Goal: Transaction & Acquisition: Purchase product/service

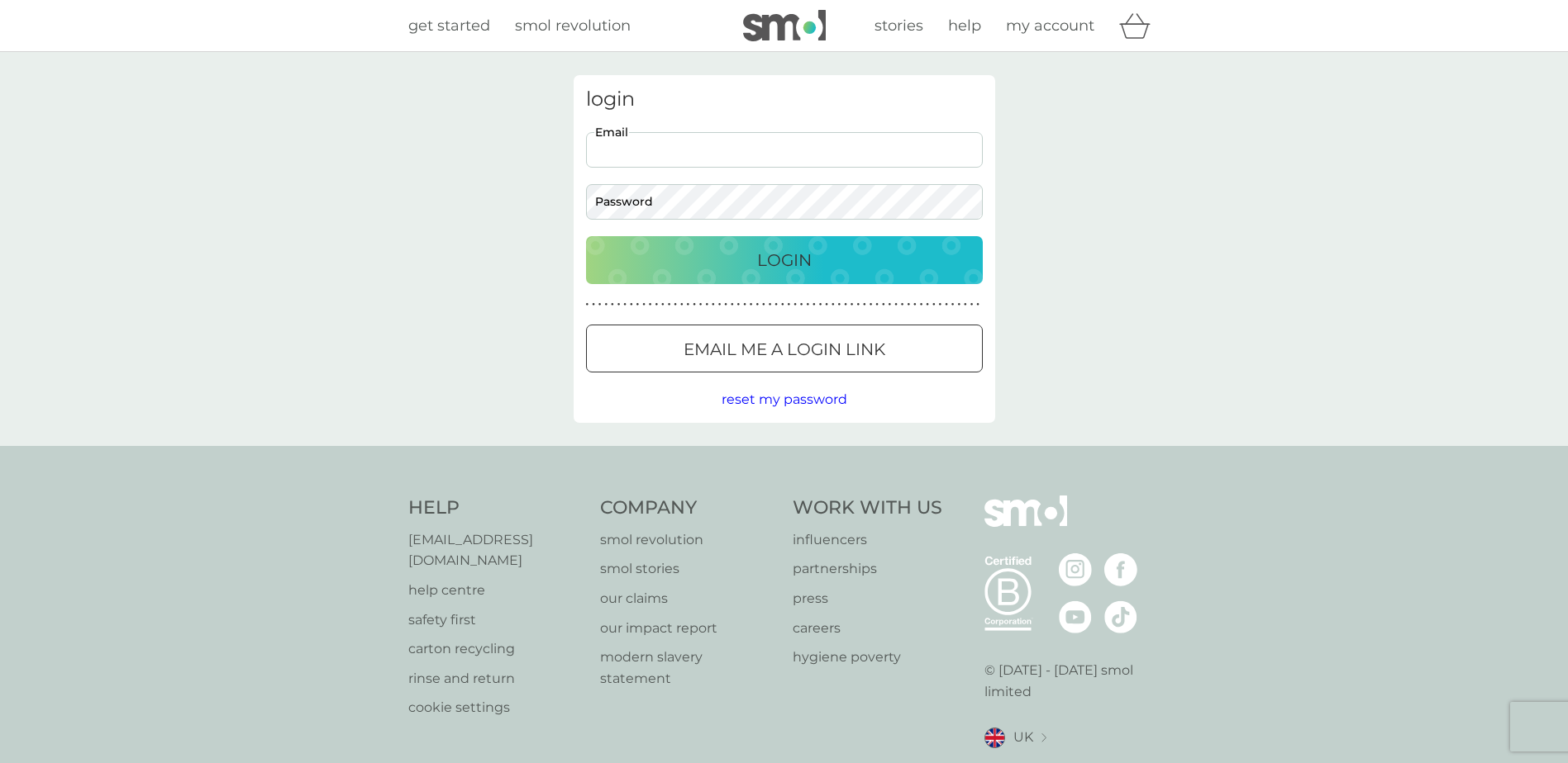
click at [700, 162] on input "Email" at bounding box center [784, 150] width 397 height 36
type input "[EMAIL_ADDRESS][DOMAIN_NAME]"
click at [586, 236] on button "Login" at bounding box center [784, 260] width 397 height 48
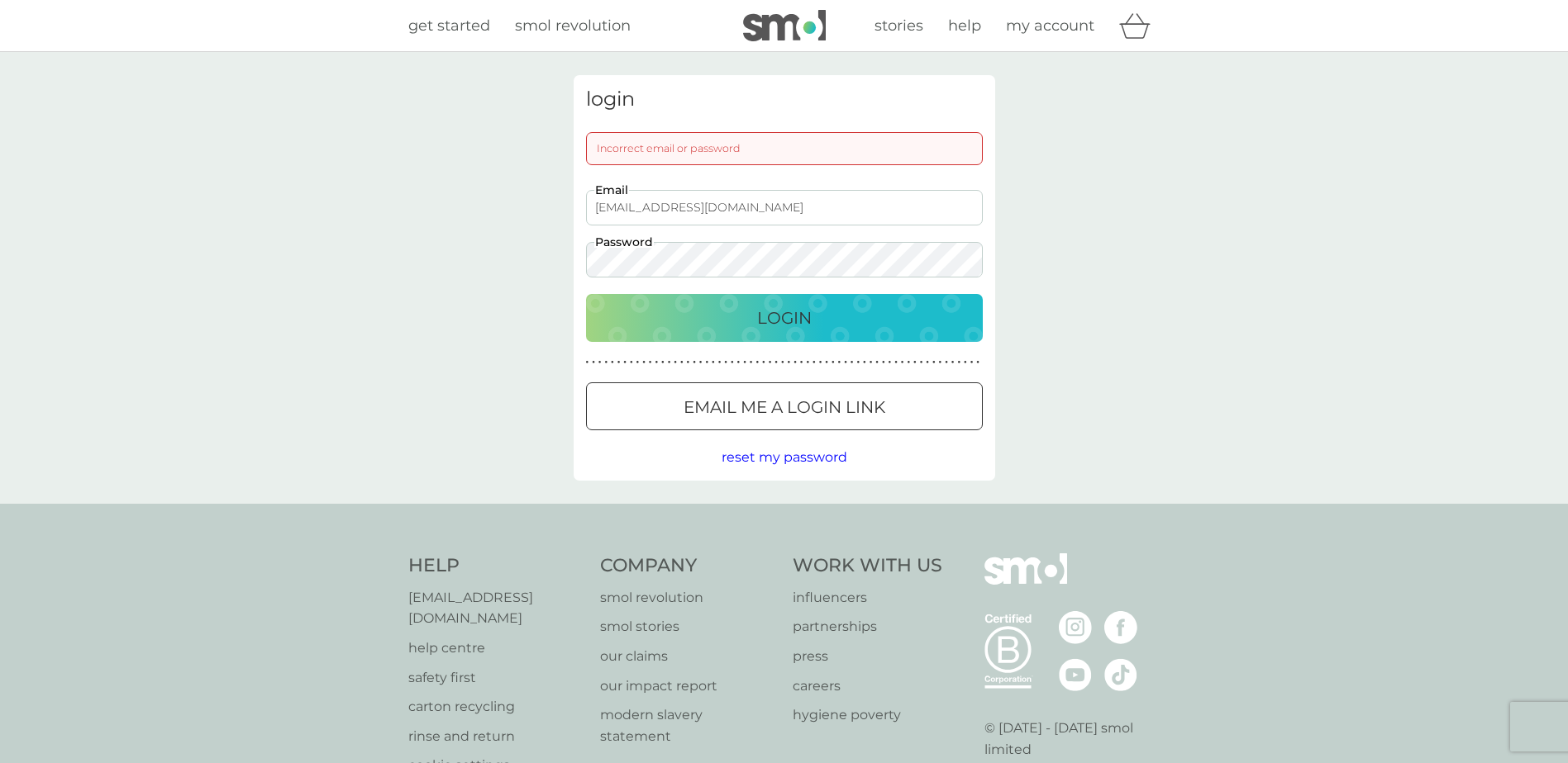
click at [586, 294] on button "Login" at bounding box center [784, 318] width 397 height 48
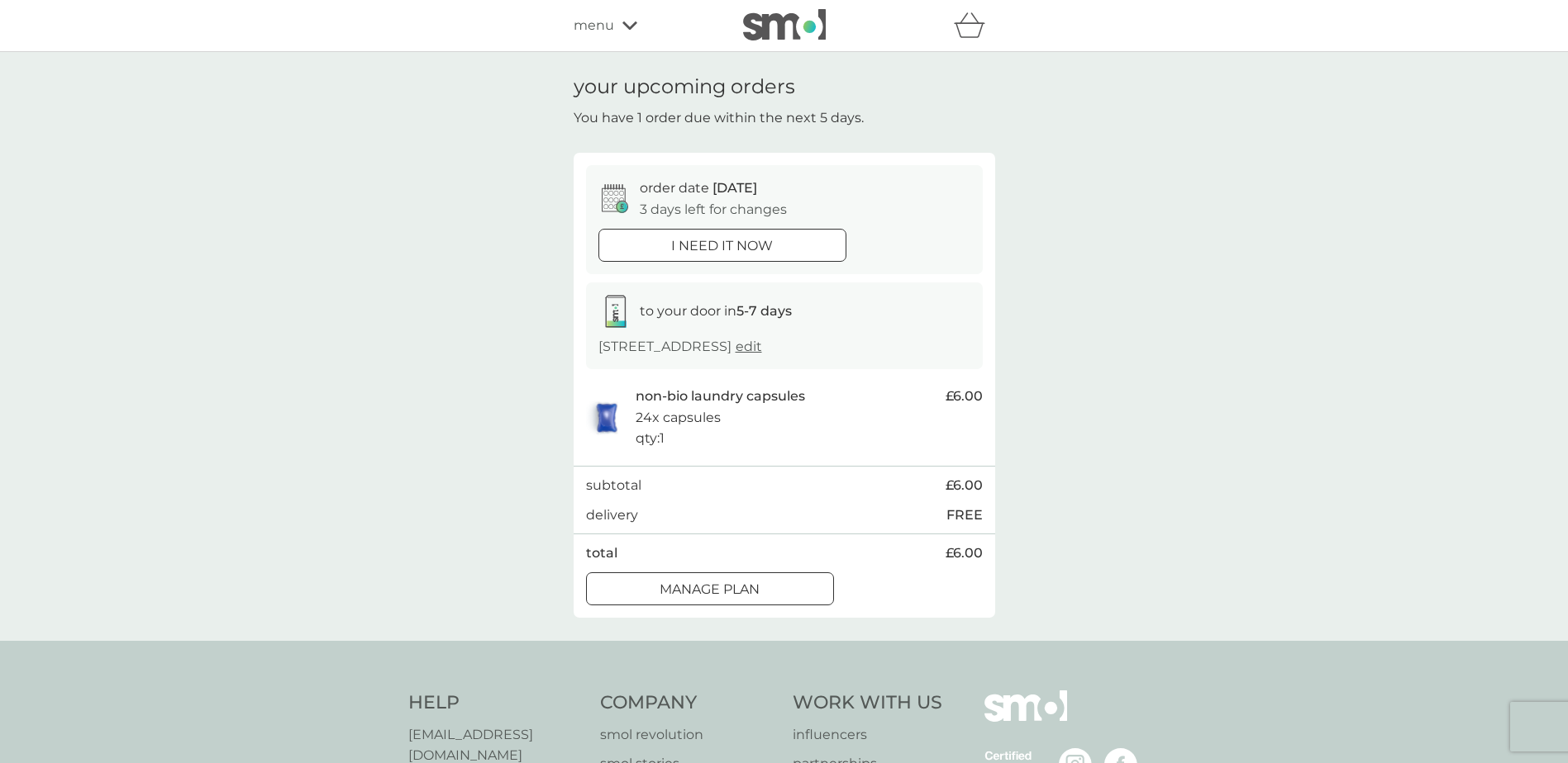
click at [701, 582] on div "Manage plan" at bounding box center [709, 590] width 246 height 21
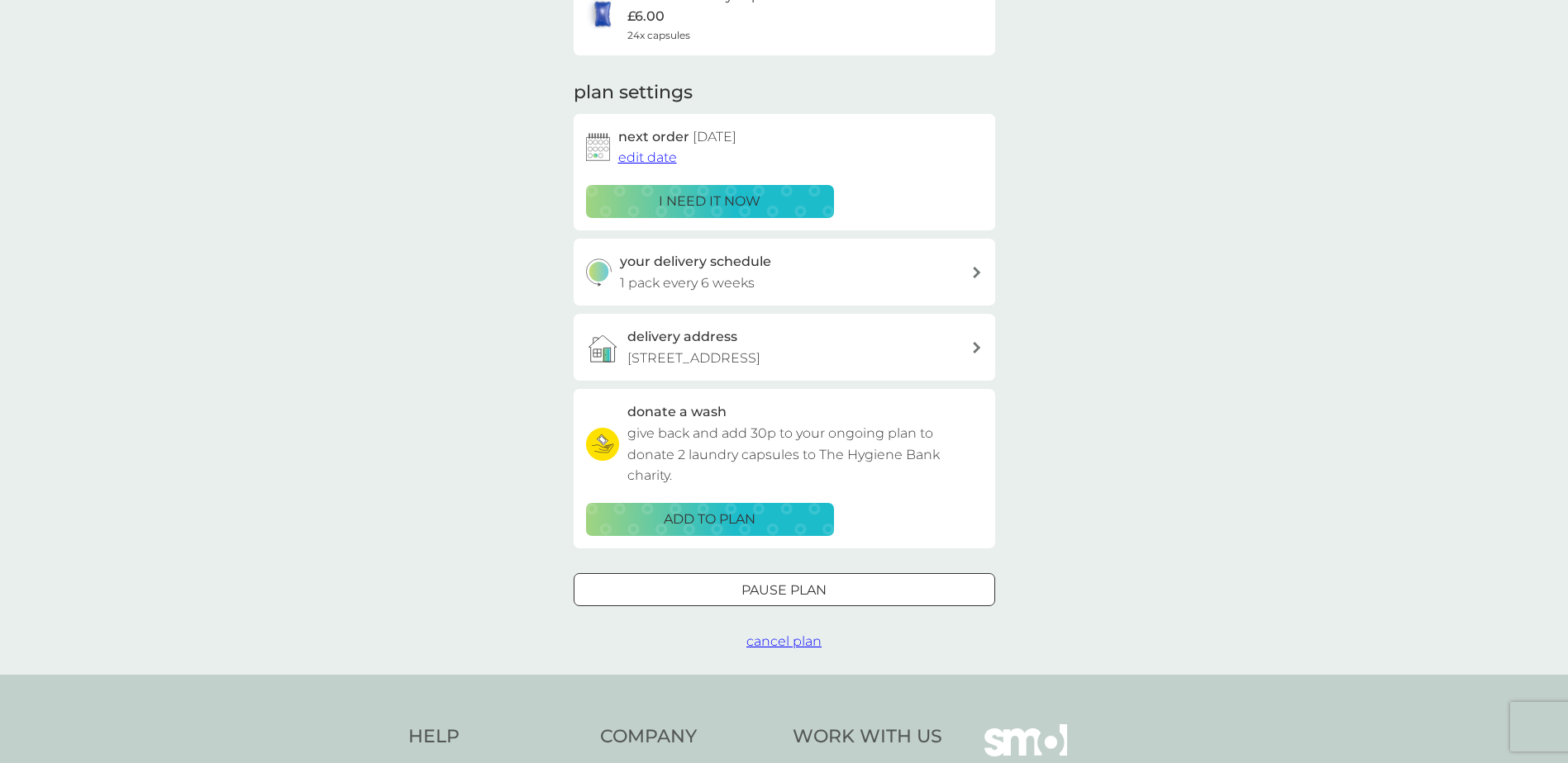
scroll to position [83, 0]
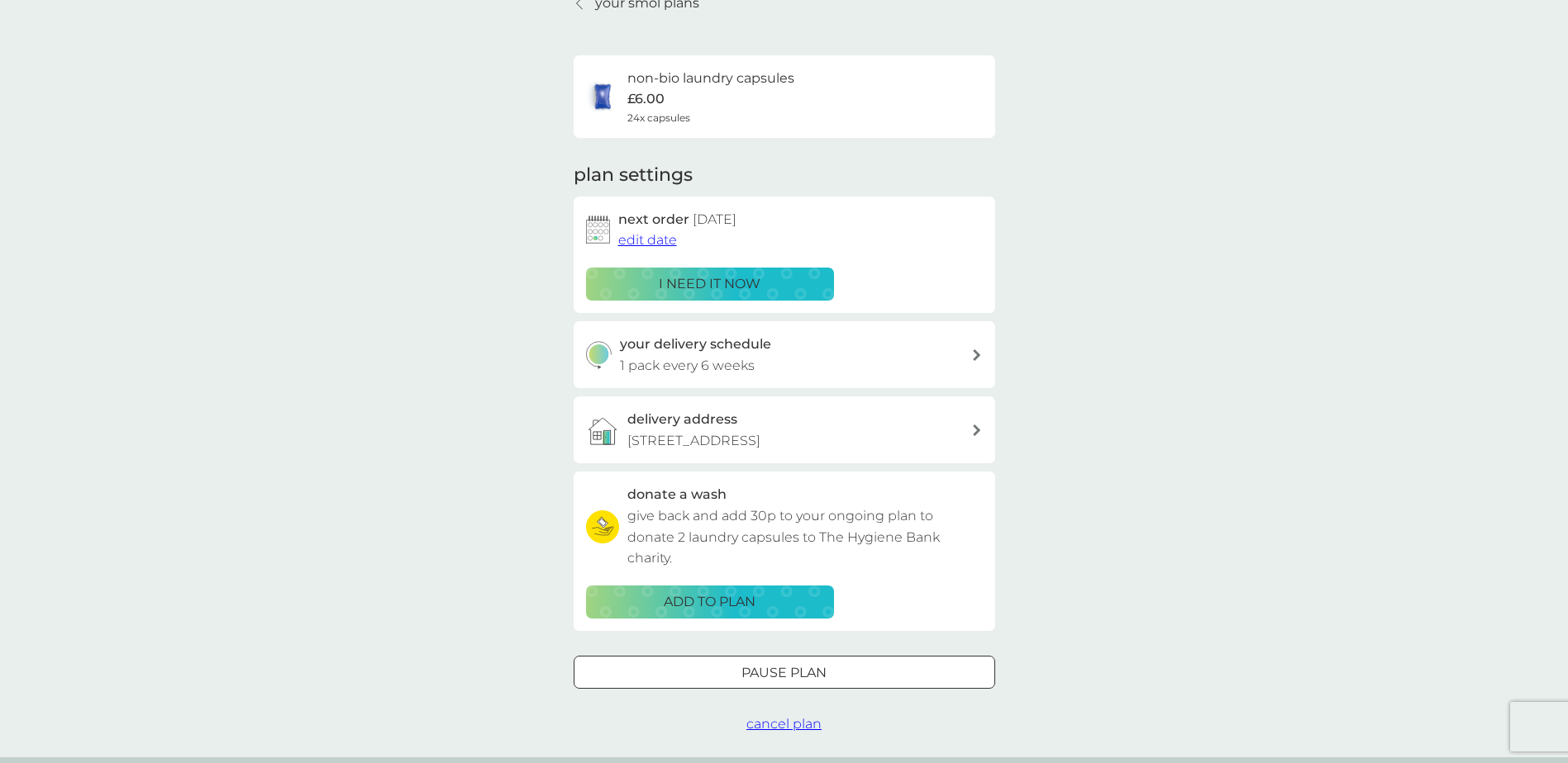
click at [650, 351] on h3 "your delivery schedule" at bounding box center [695, 344] width 151 height 21
select select "42"
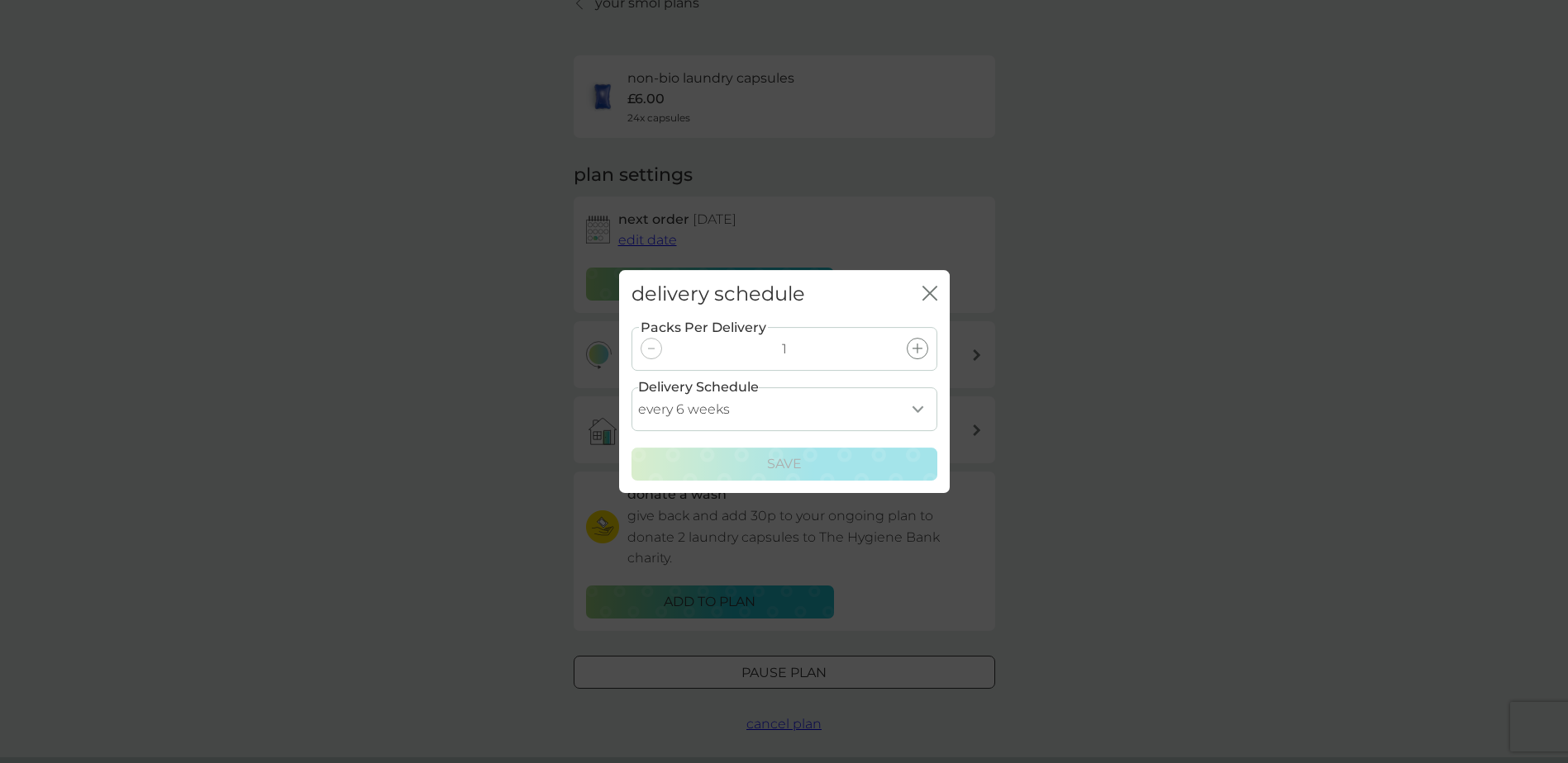
click at [923, 294] on icon "close" at bounding box center [930, 293] width 14 height 14
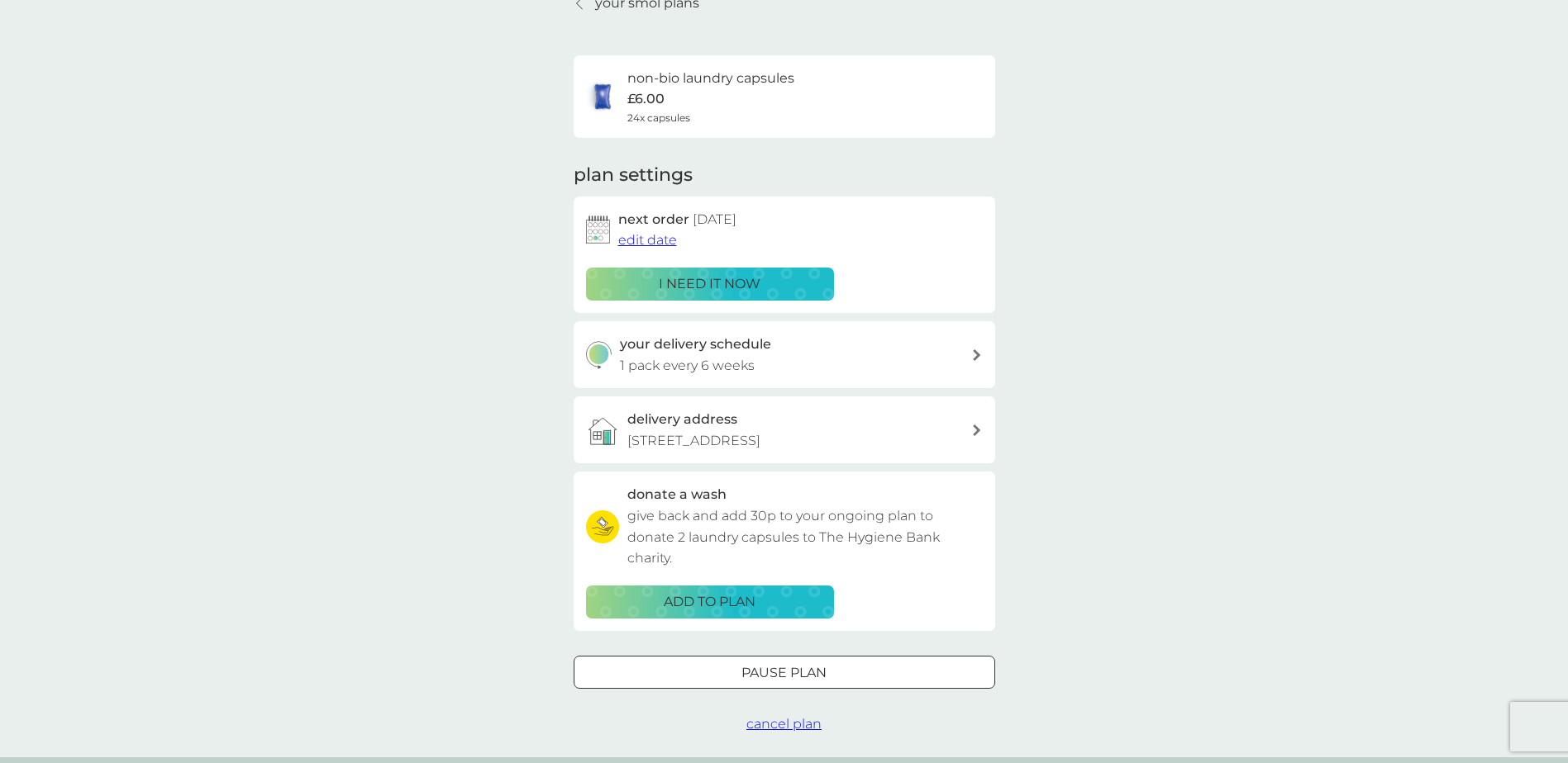
click at [663, 235] on span "edit date" at bounding box center [647, 240] width 59 height 15
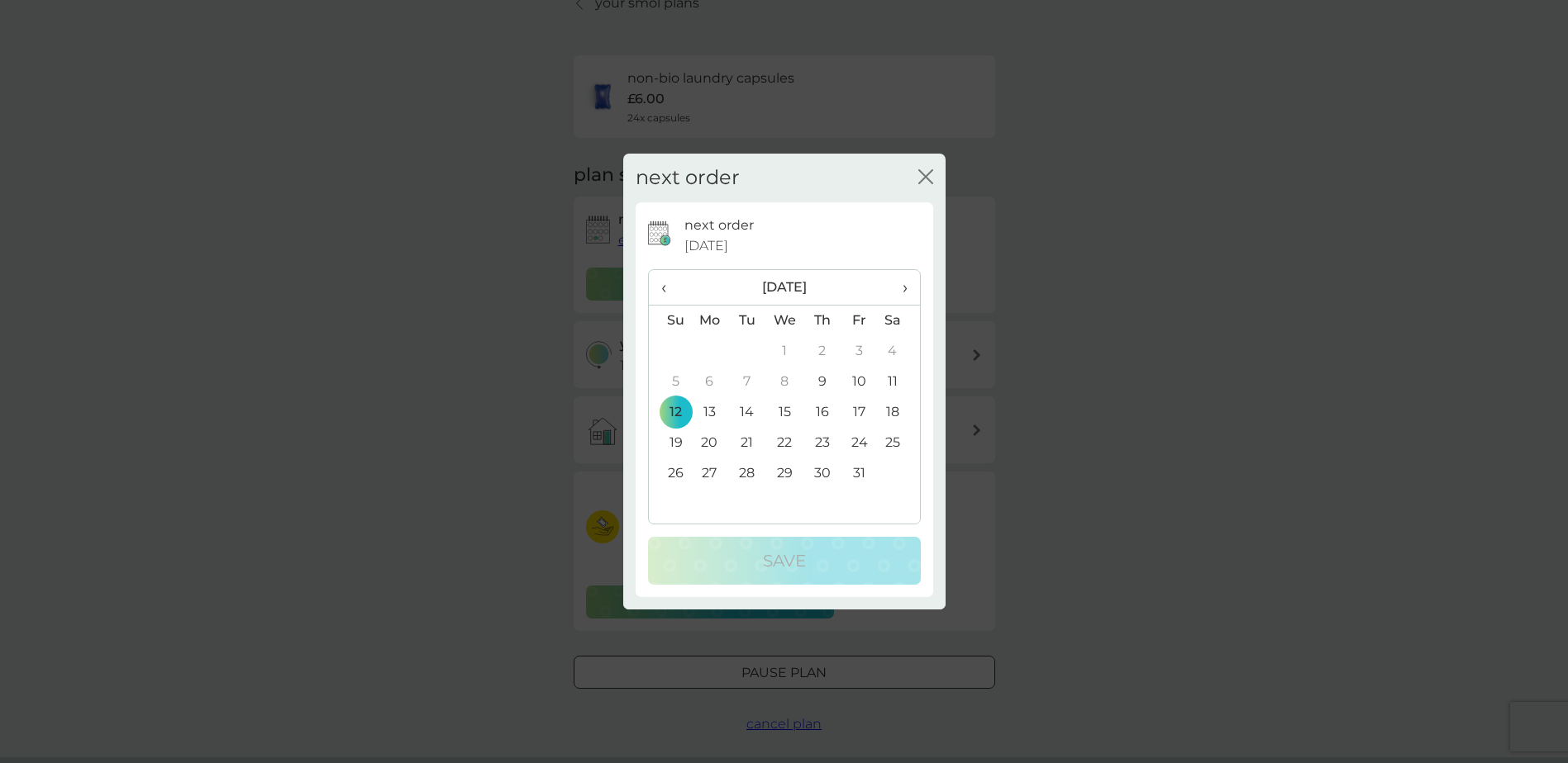
click at [908, 287] on th "›" at bounding box center [898, 287] width 41 height 36
click at [906, 282] on span "›" at bounding box center [898, 287] width 16 height 35
click at [673, 379] on td "7" at bounding box center [670, 382] width 42 height 31
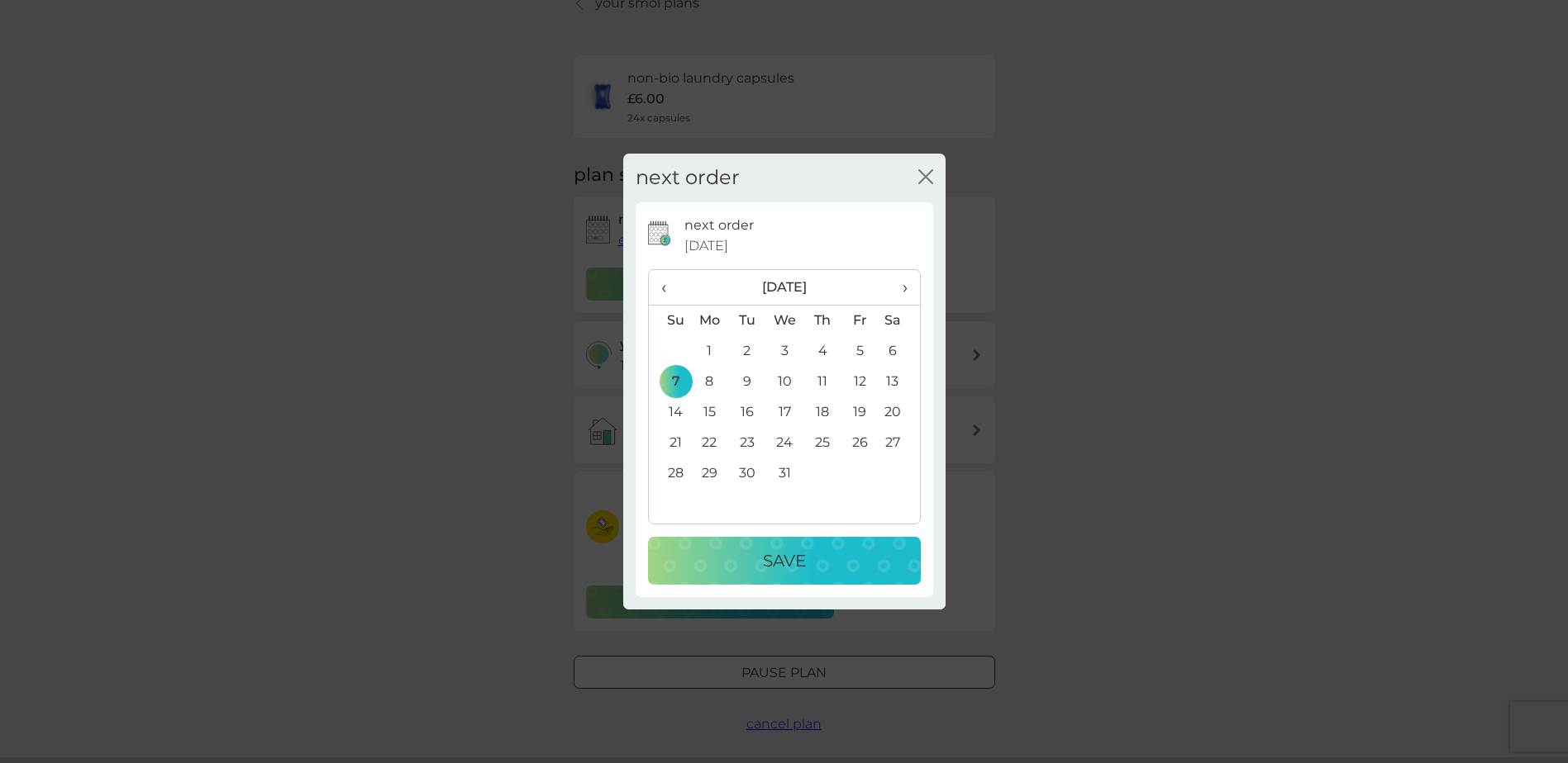
click at [784, 557] on p "Save" at bounding box center [784, 561] width 43 height 27
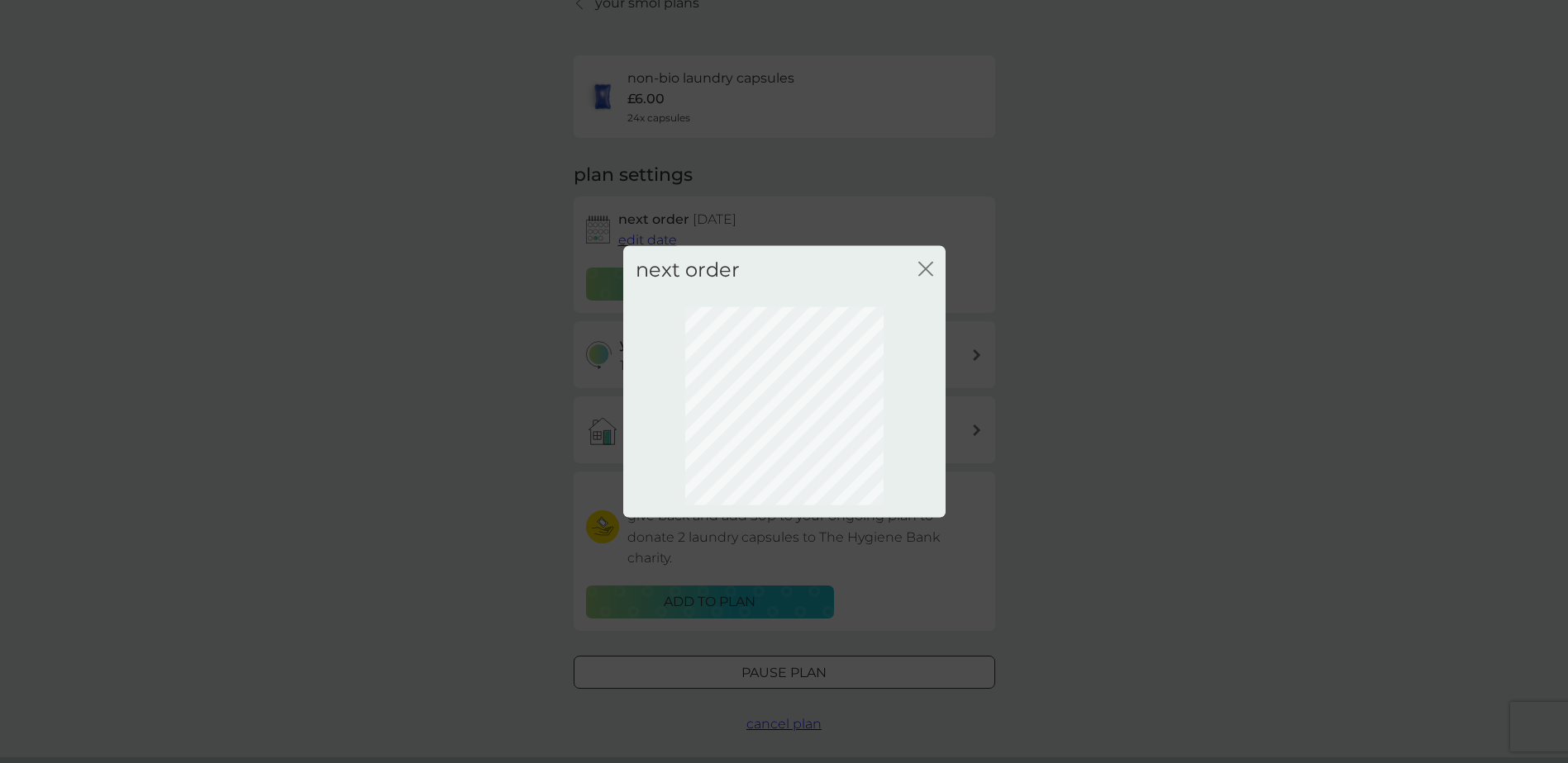
scroll to position [0, 0]
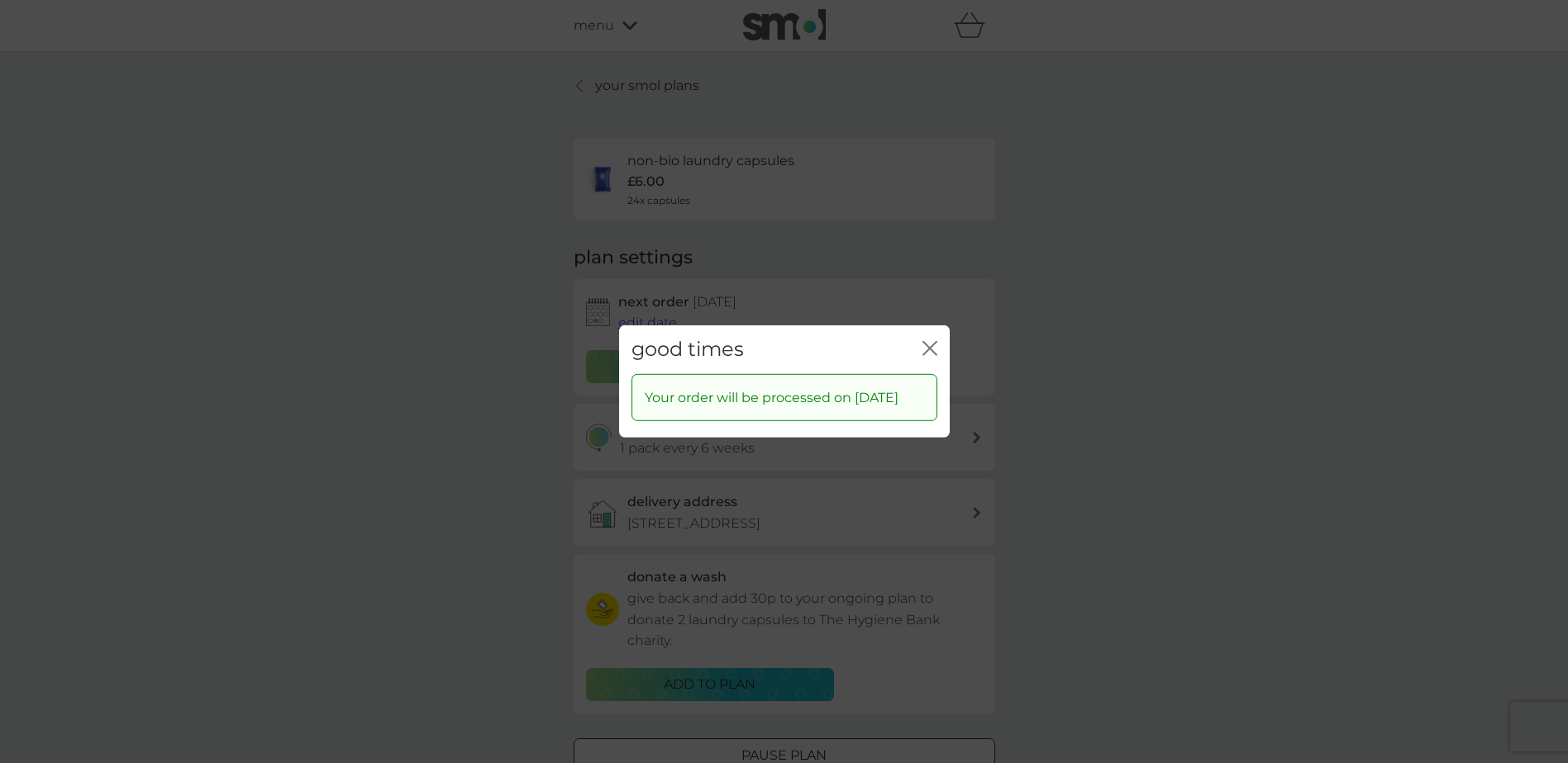
click at [929, 338] on div "close" at bounding box center [930, 350] width 14 height 24
click at [927, 341] on icon "close" at bounding box center [930, 348] width 14 height 14
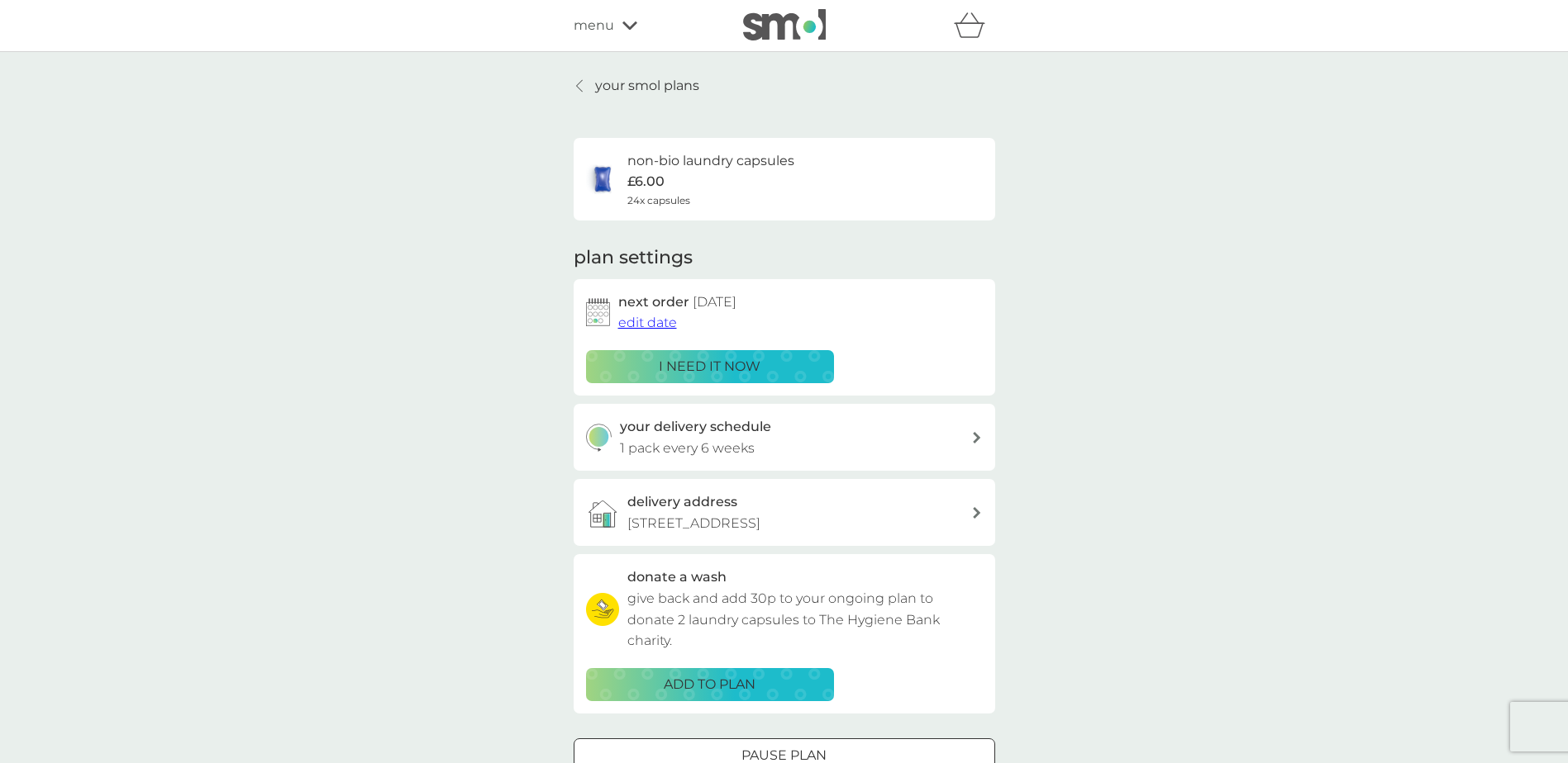
click at [616, 84] on p "your smol plans" at bounding box center [647, 86] width 104 height 21
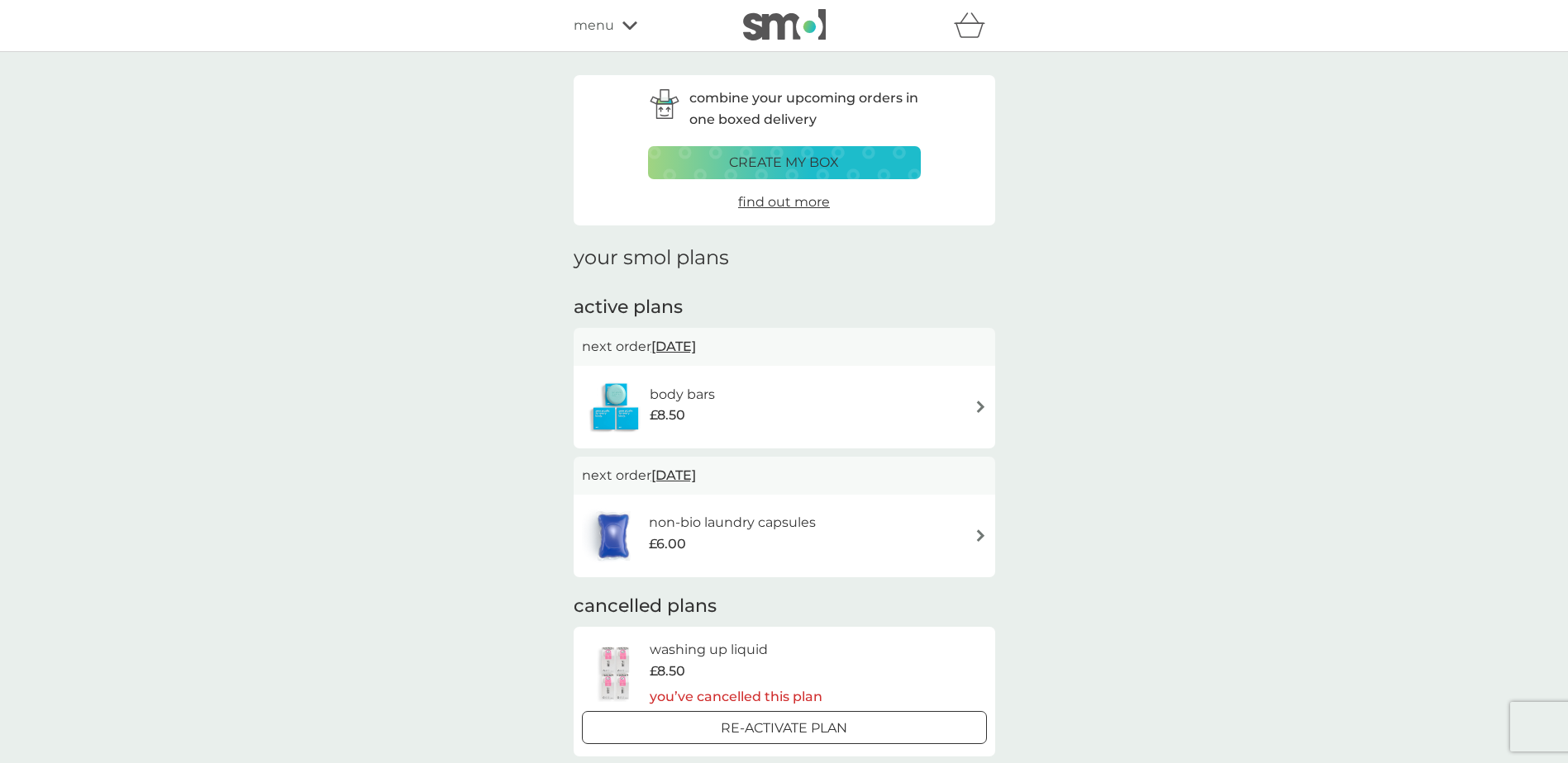
click at [628, 27] on icon at bounding box center [629, 25] width 14 height 10
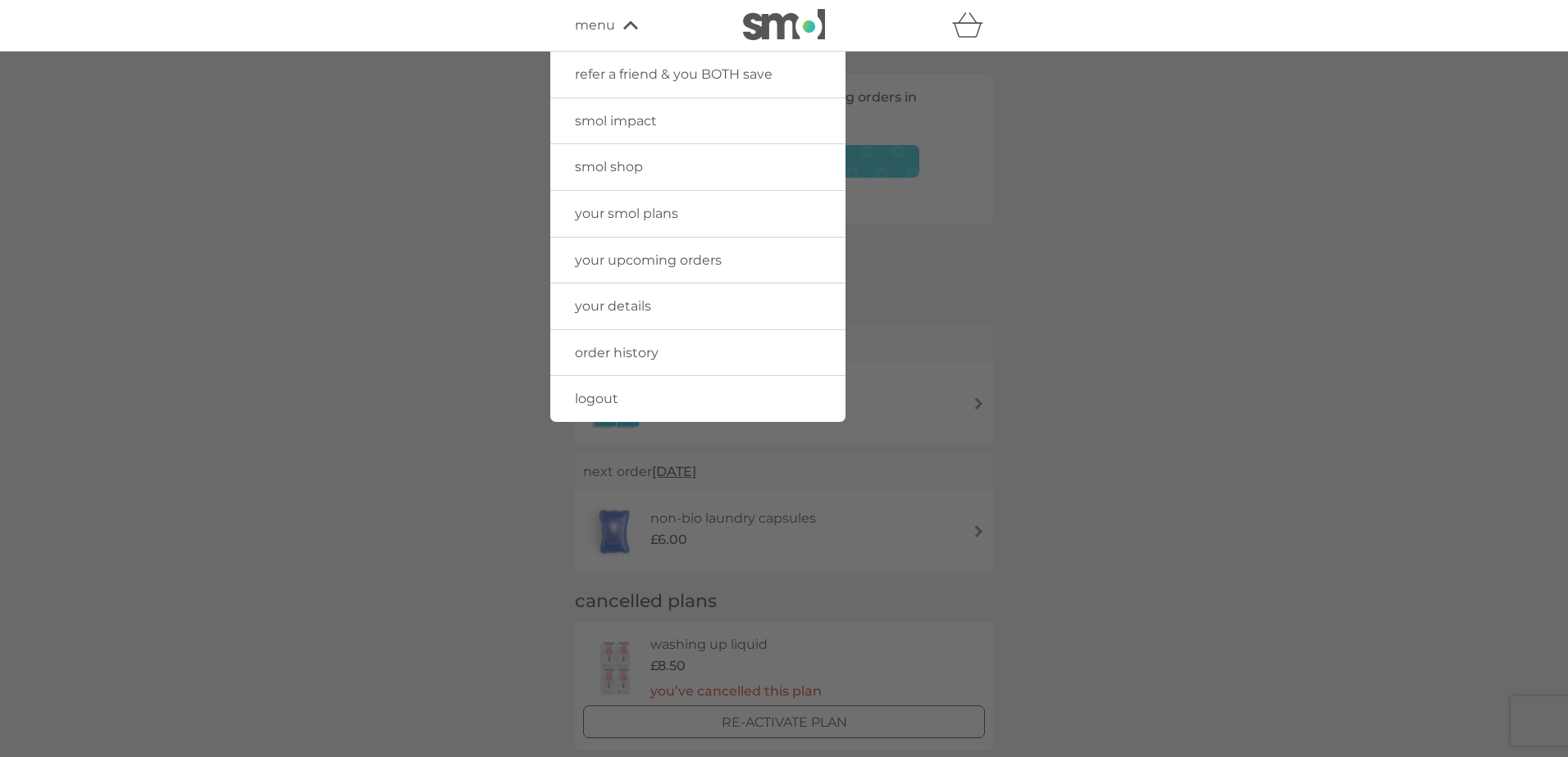
click at [625, 164] on span "smol shop" at bounding box center [609, 167] width 68 height 15
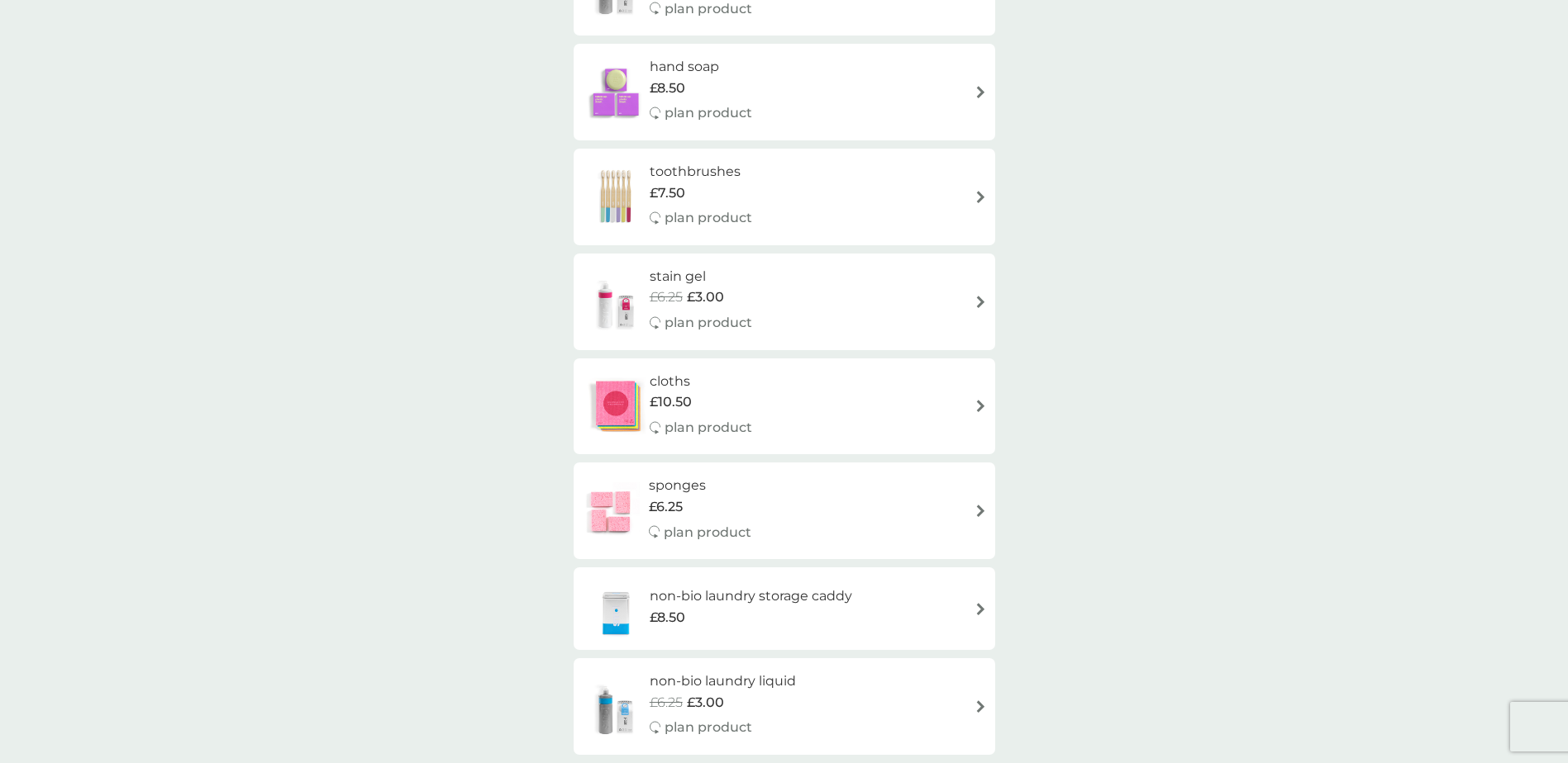
scroll to position [1240, 0]
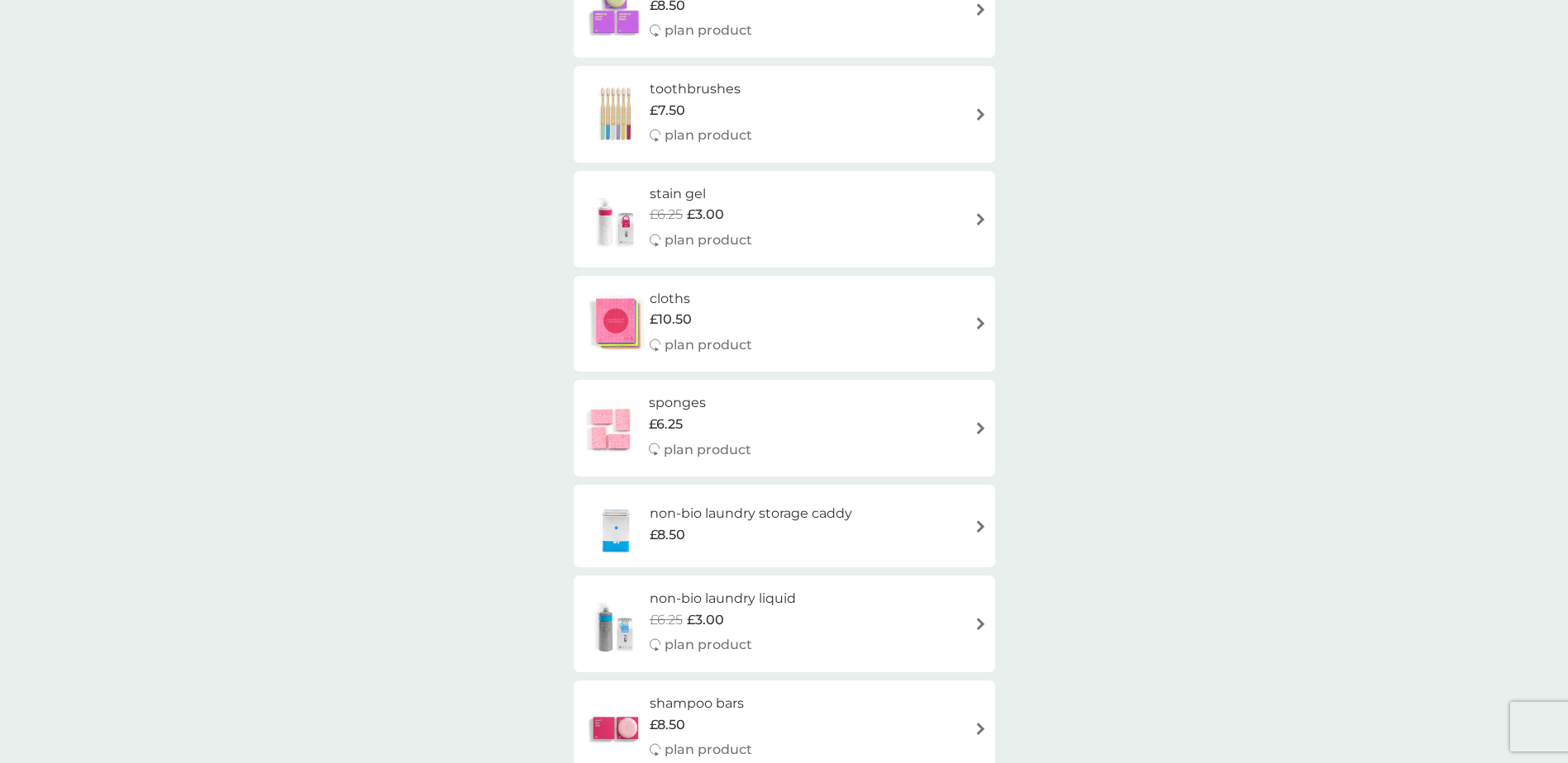
click at [794, 514] on h6 "non-bio laundry storage caddy" at bounding box center [751, 514] width 203 height 21
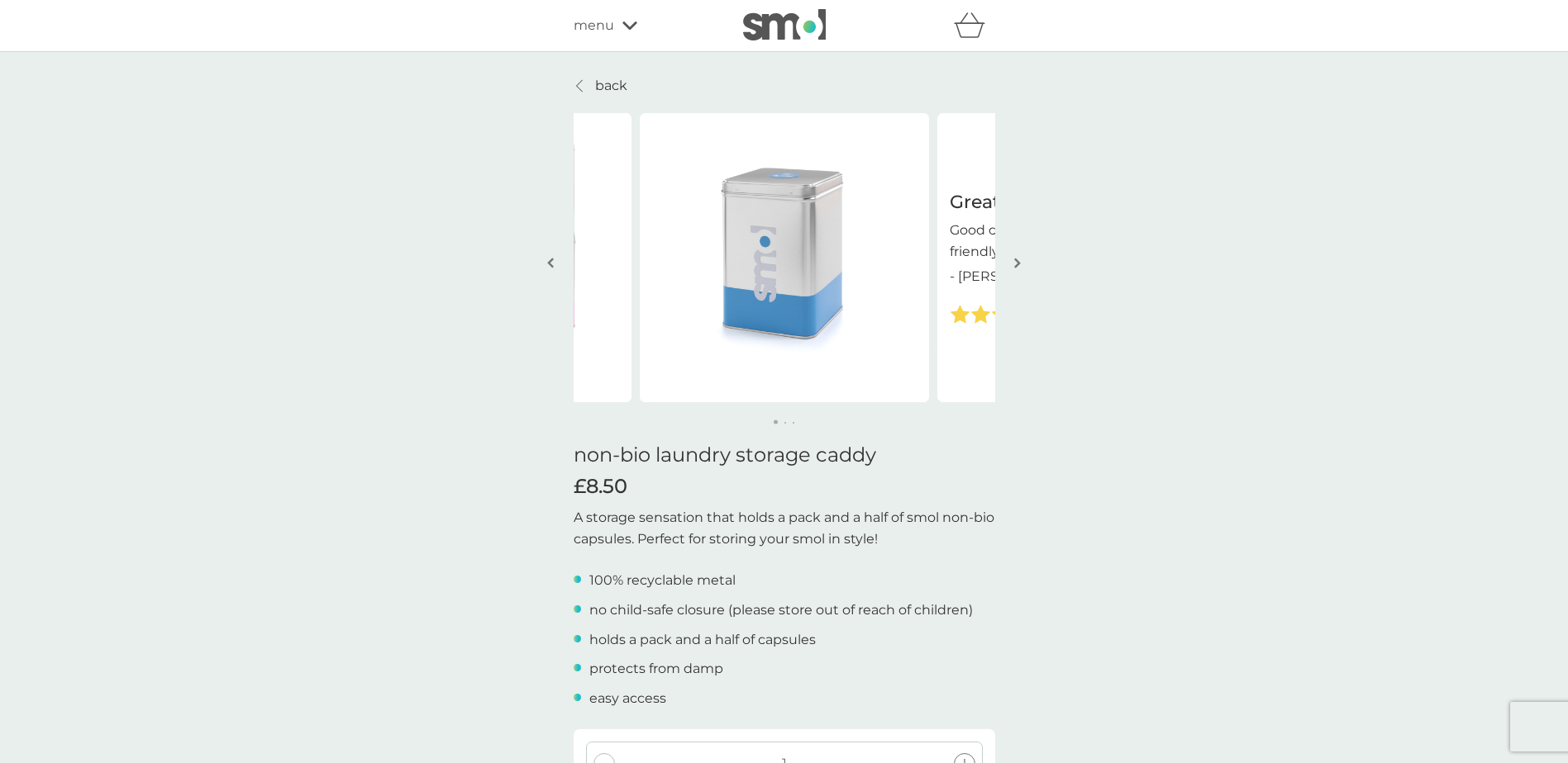
click at [1016, 263] on img "button" at bounding box center [1017, 262] width 7 height 12
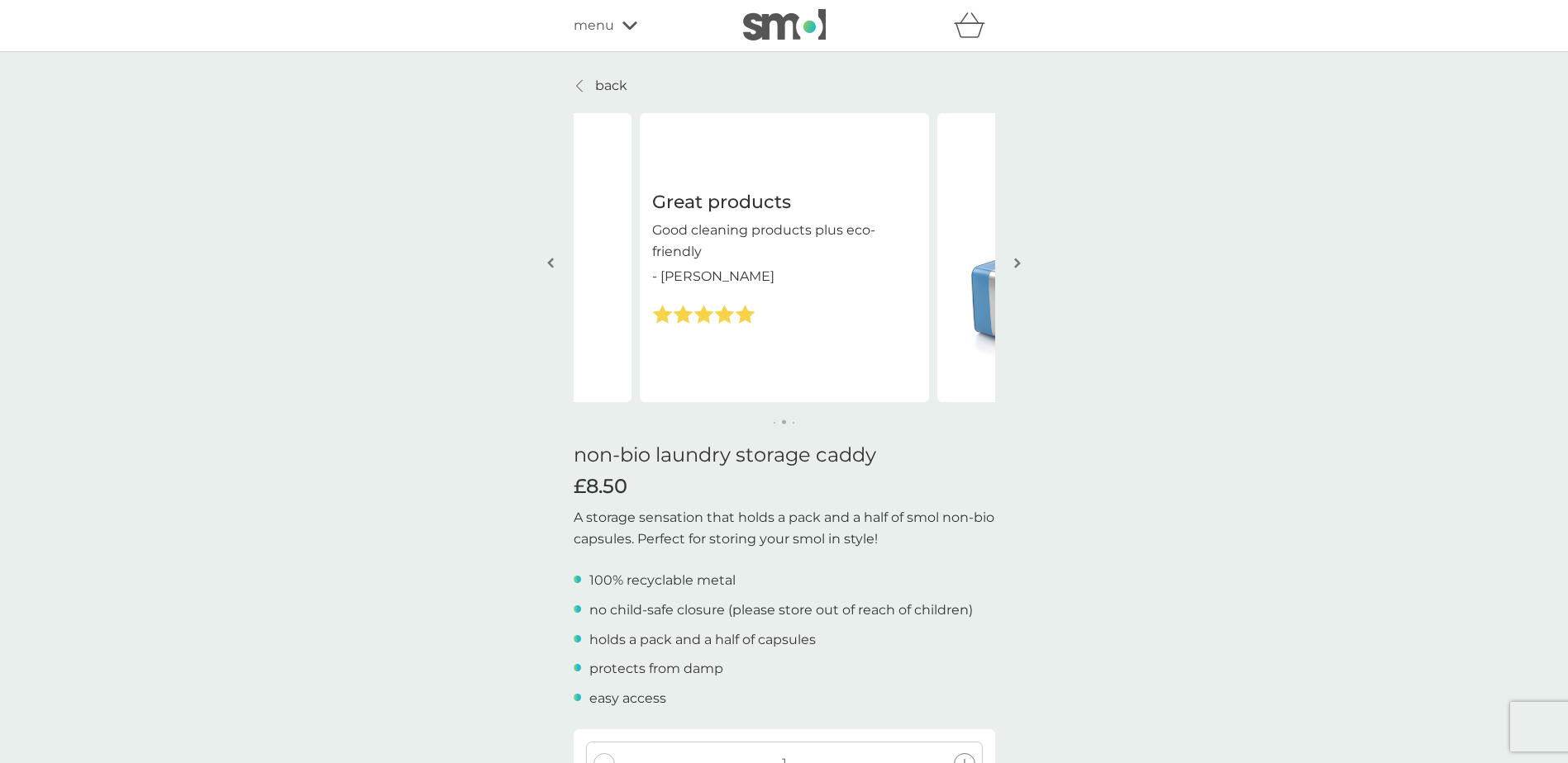
click at [1016, 263] on img "button" at bounding box center [1017, 262] width 7 height 12
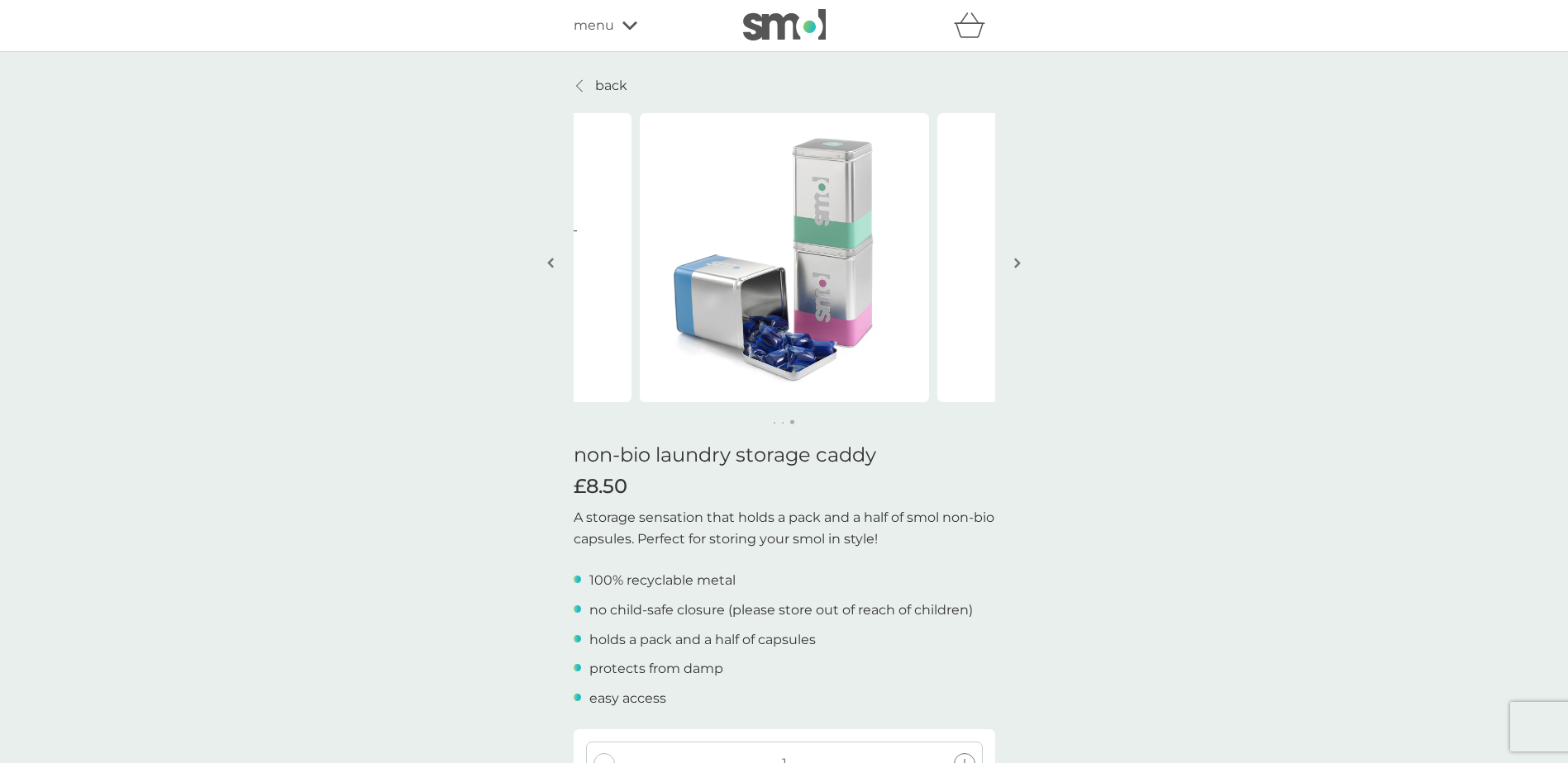
click at [1016, 263] on img "button" at bounding box center [1017, 262] width 7 height 12
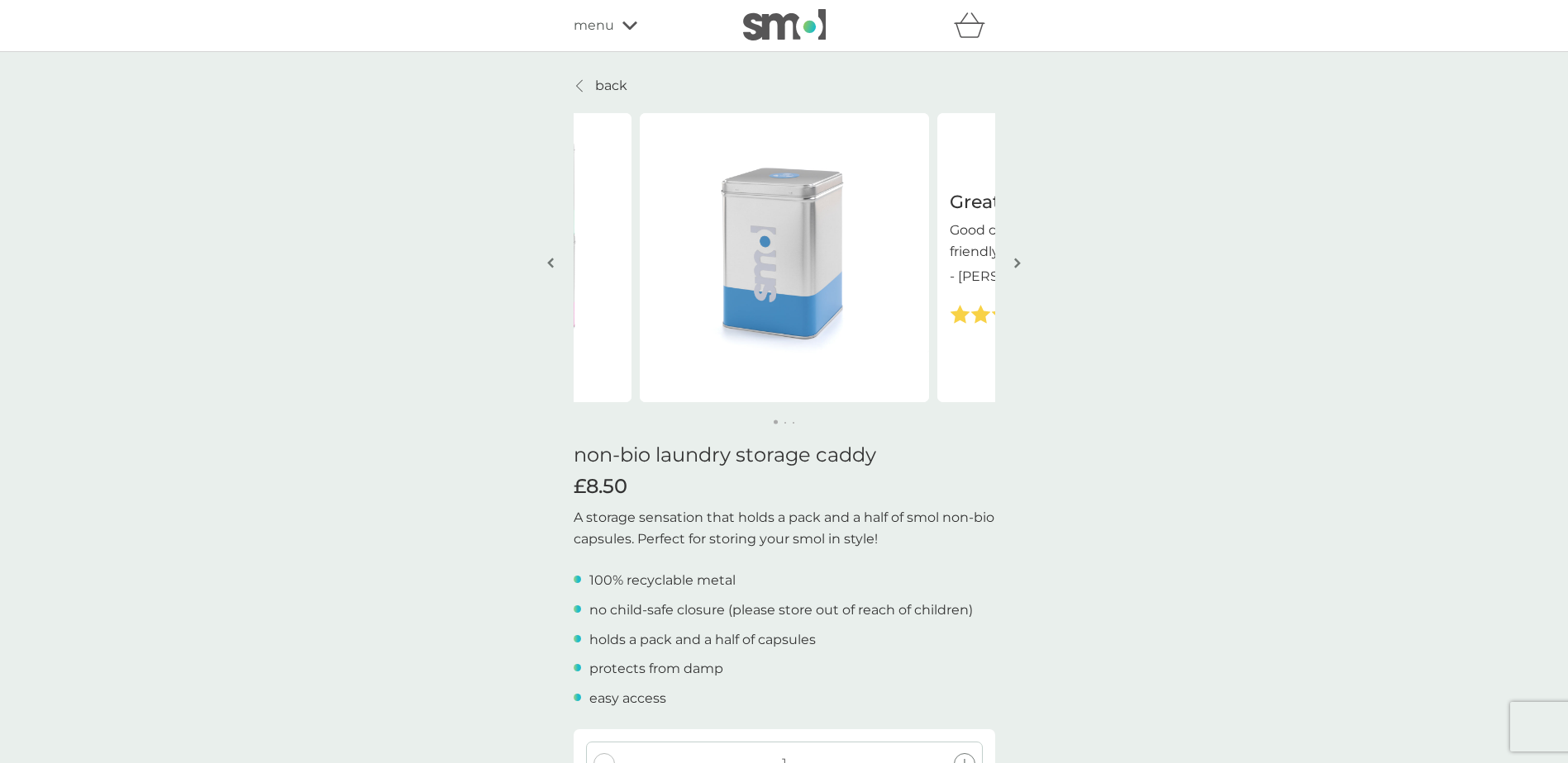
click at [1016, 263] on img "button" at bounding box center [1017, 262] width 7 height 12
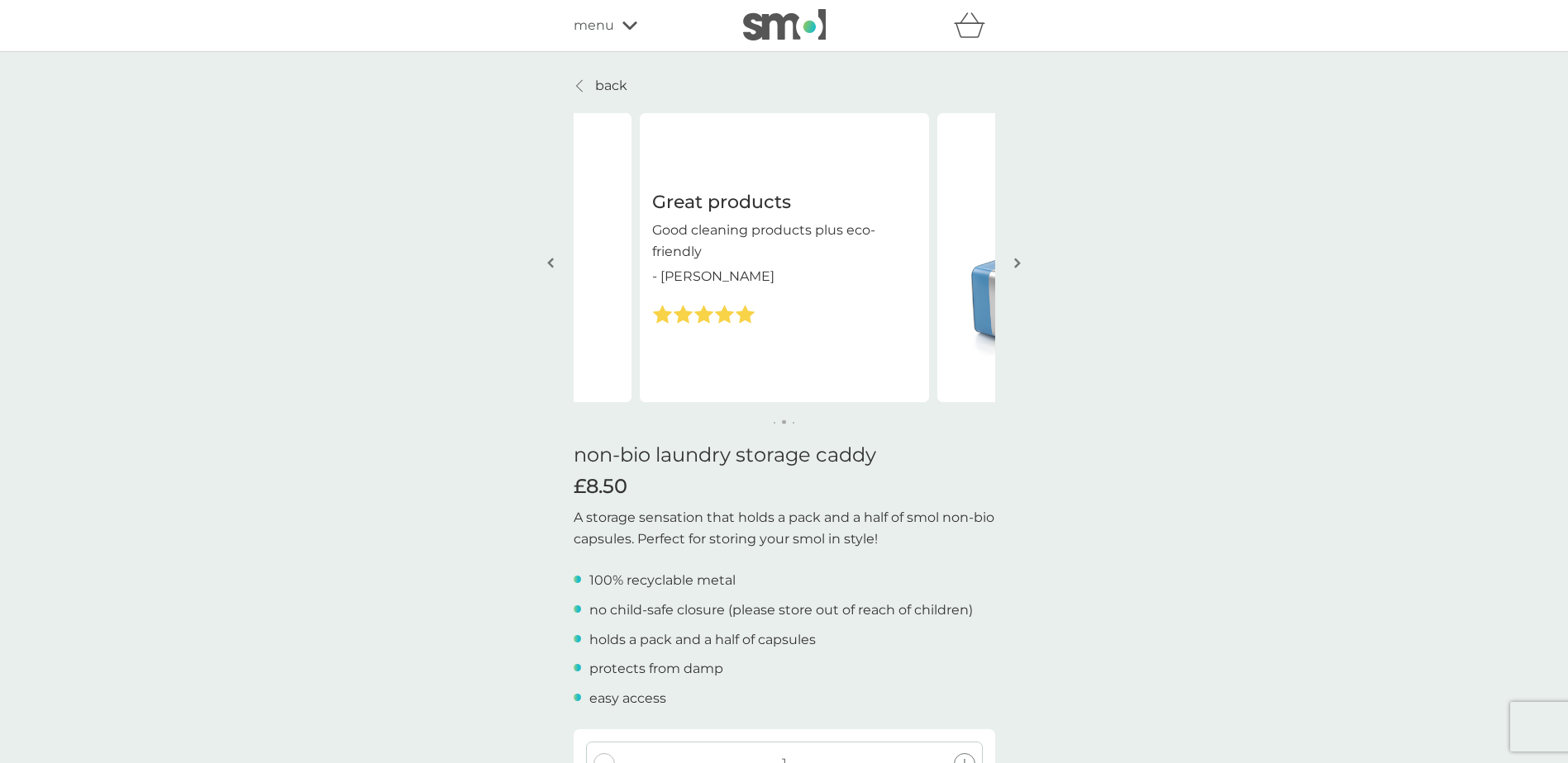
click at [1016, 265] on img "button" at bounding box center [1017, 262] width 7 height 12
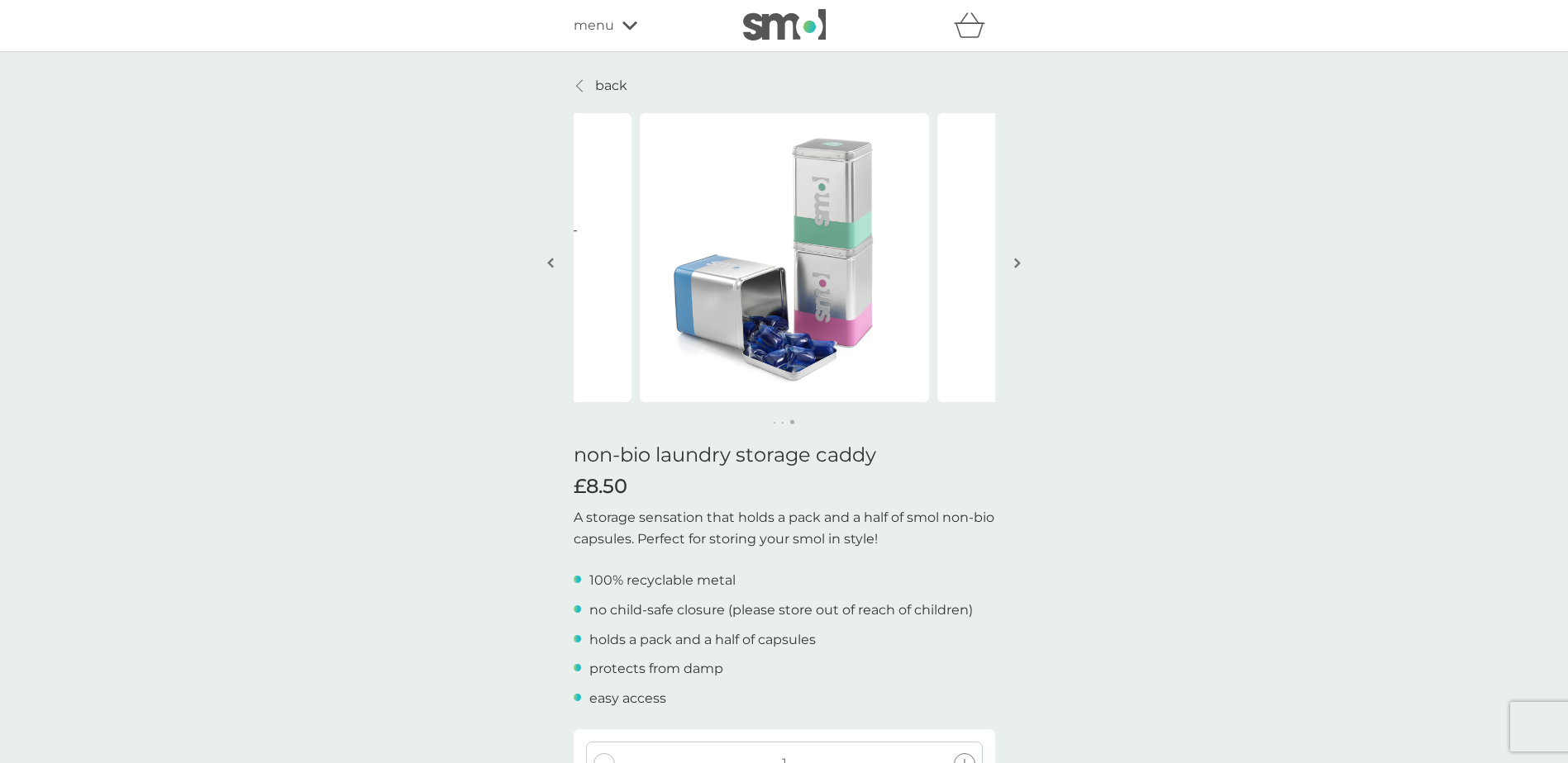
click at [1016, 266] on img "button" at bounding box center [1017, 262] width 7 height 12
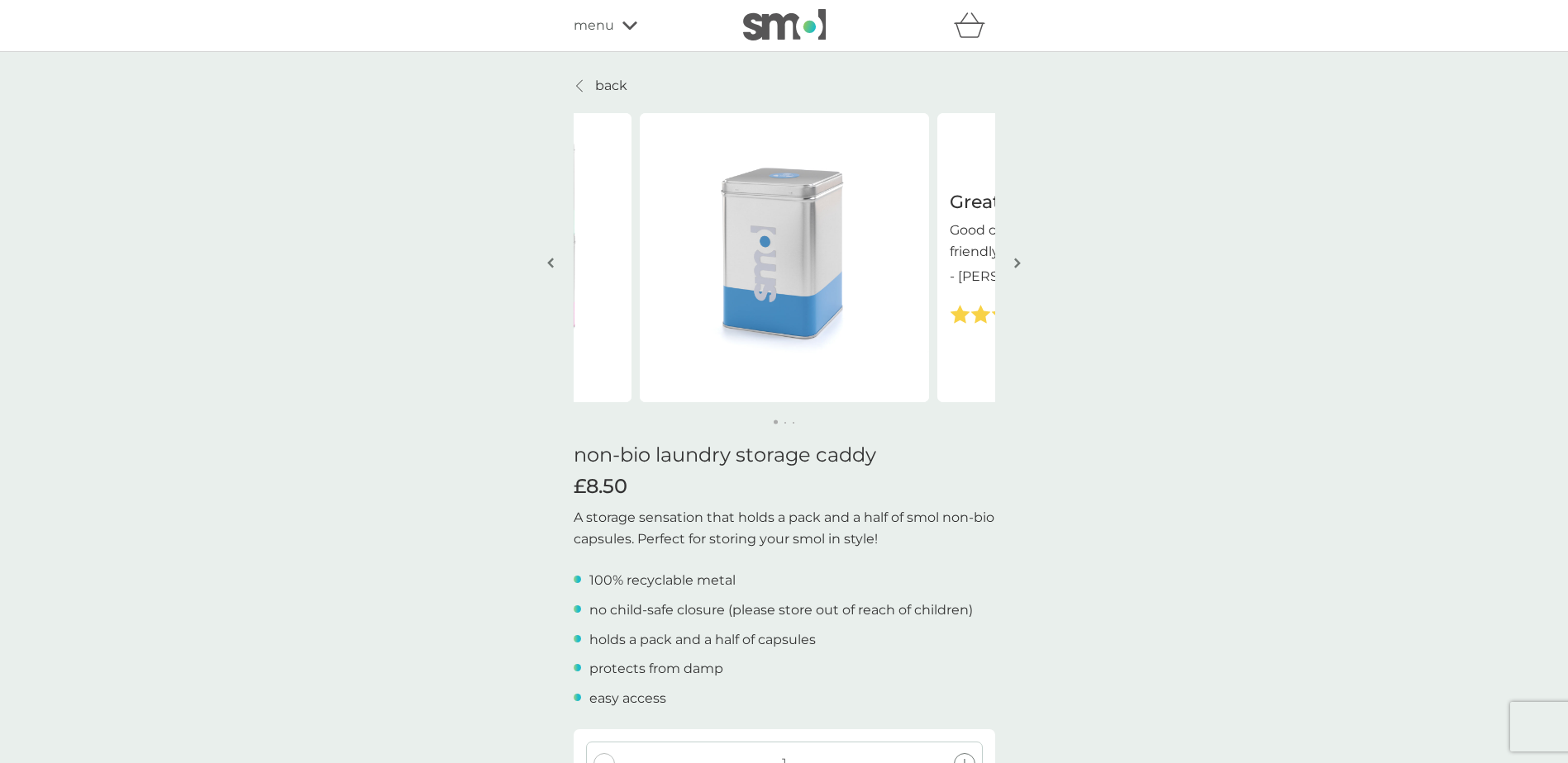
click at [595, 78] on p "back" at bounding box center [611, 86] width 33 height 21
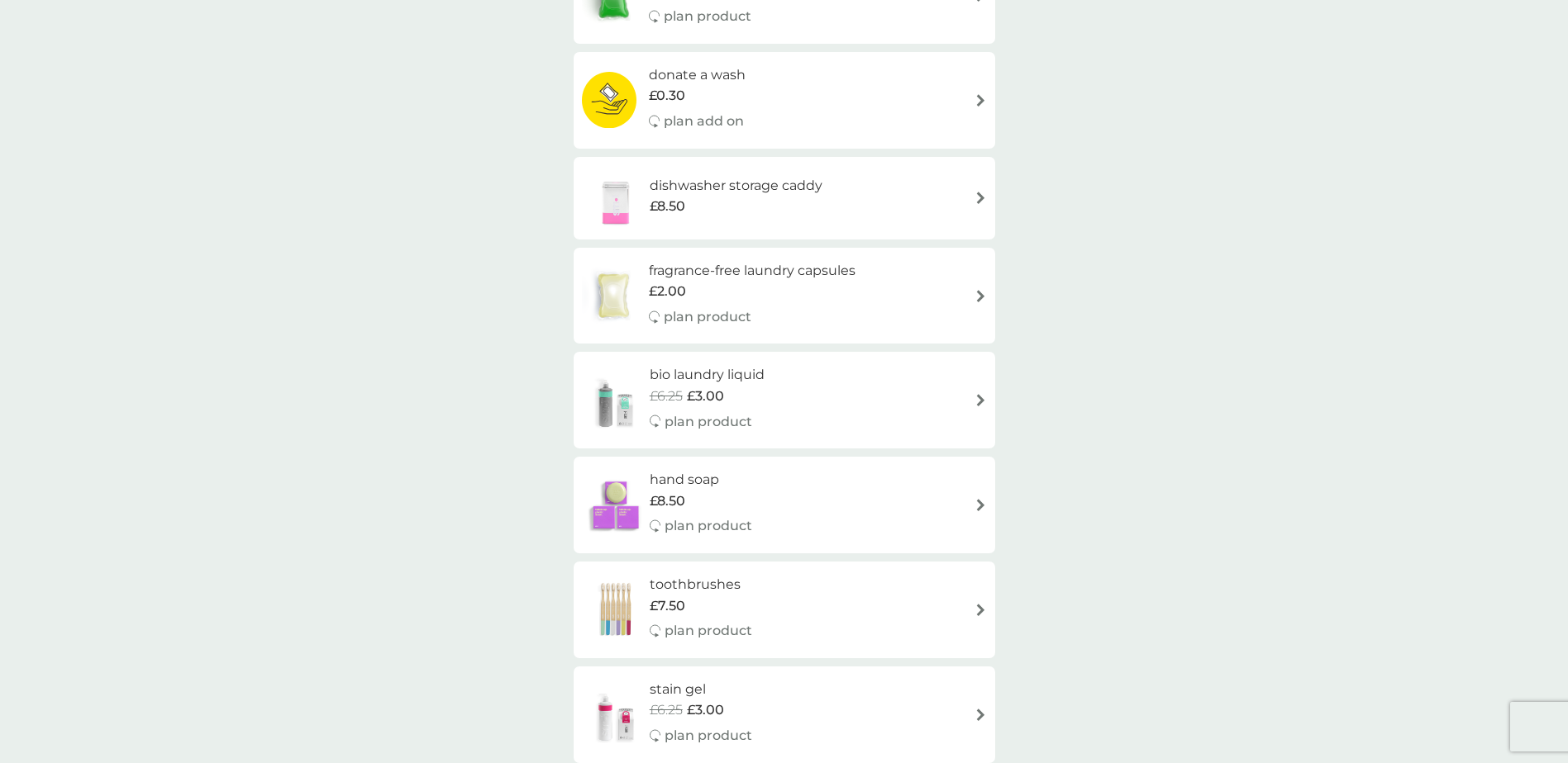
scroll to position [578, 0]
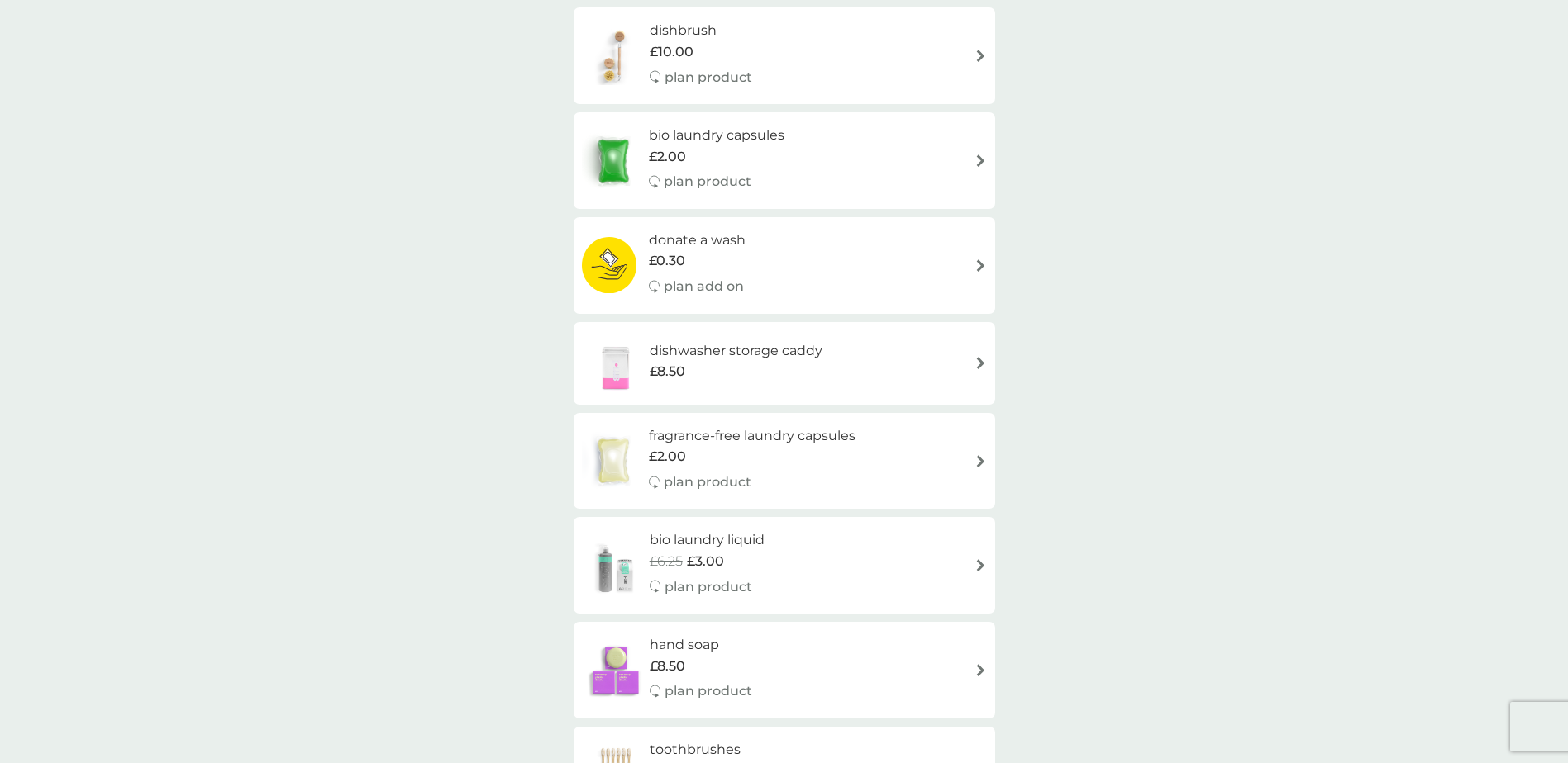
click at [761, 357] on h6 "dishwasher storage caddy" at bounding box center [736, 351] width 173 height 21
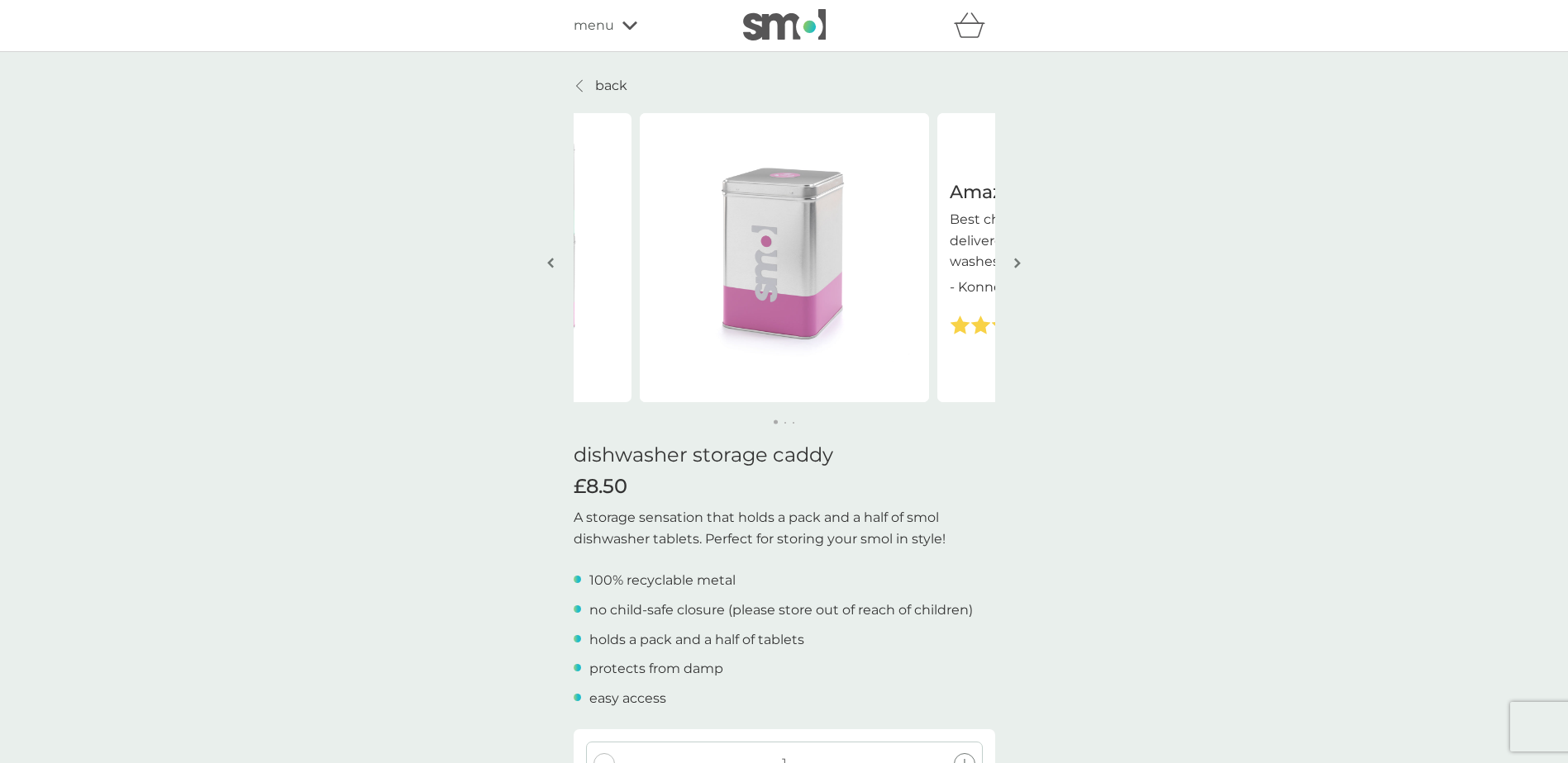
click at [768, 282] on img at bounding box center [784, 258] width 289 height 289
click at [1017, 261] on img "button" at bounding box center [1017, 262] width 7 height 12
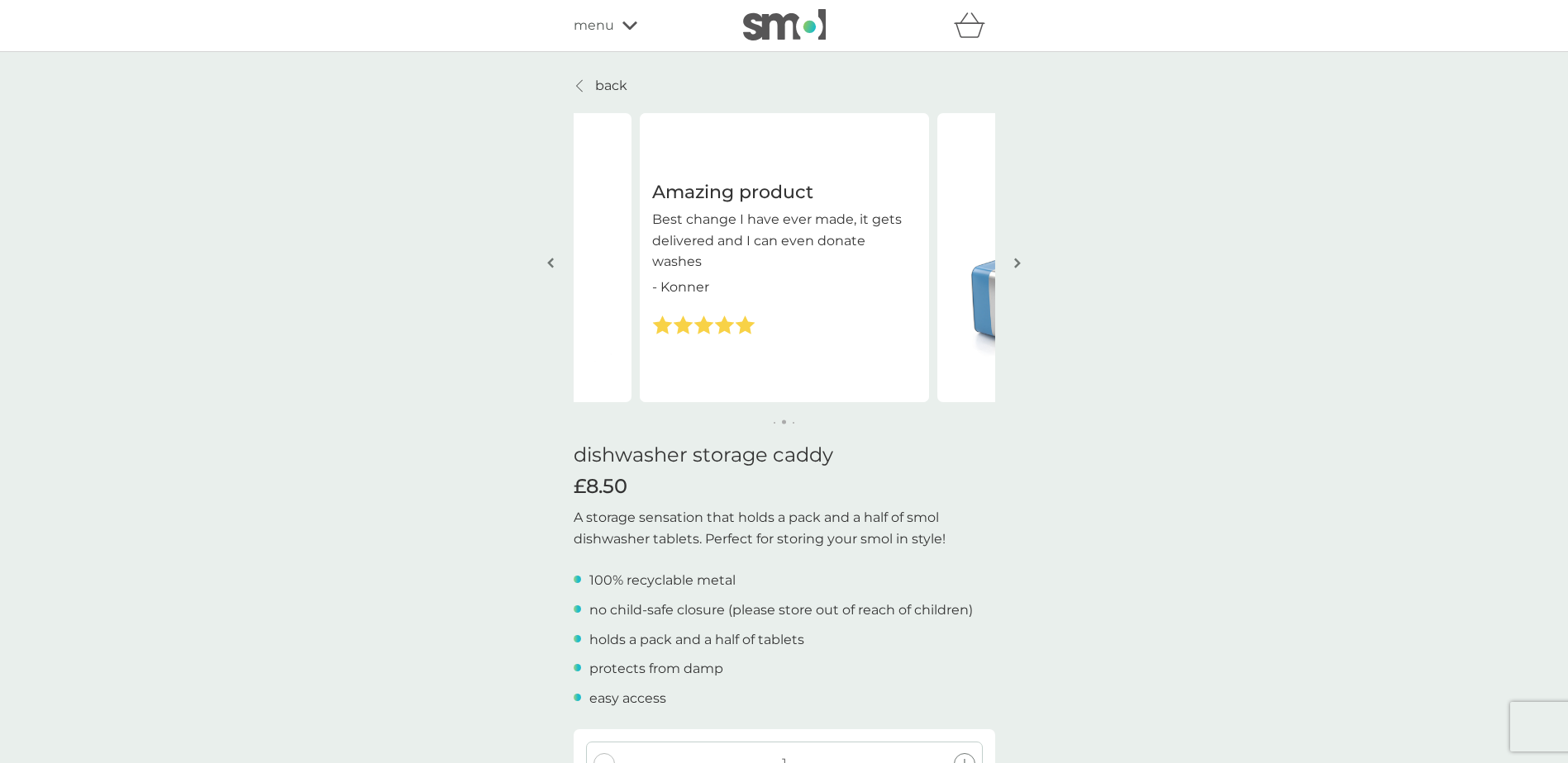
click at [1017, 261] on img "button" at bounding box center [1017, 262] width 7 height 12
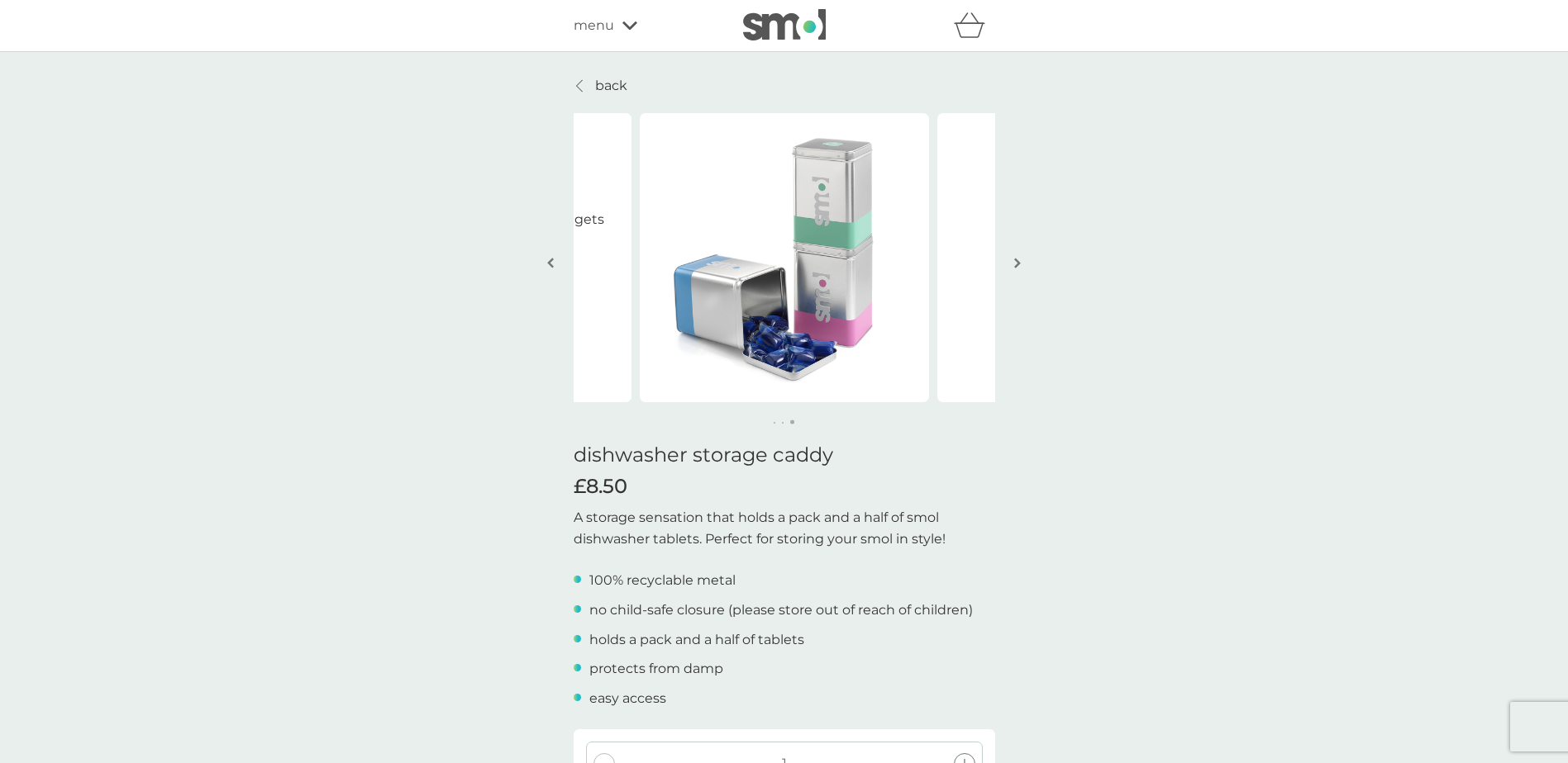
click at [1017, 261] on img "button" at bounding box center [1017, 262] width 7 height 12
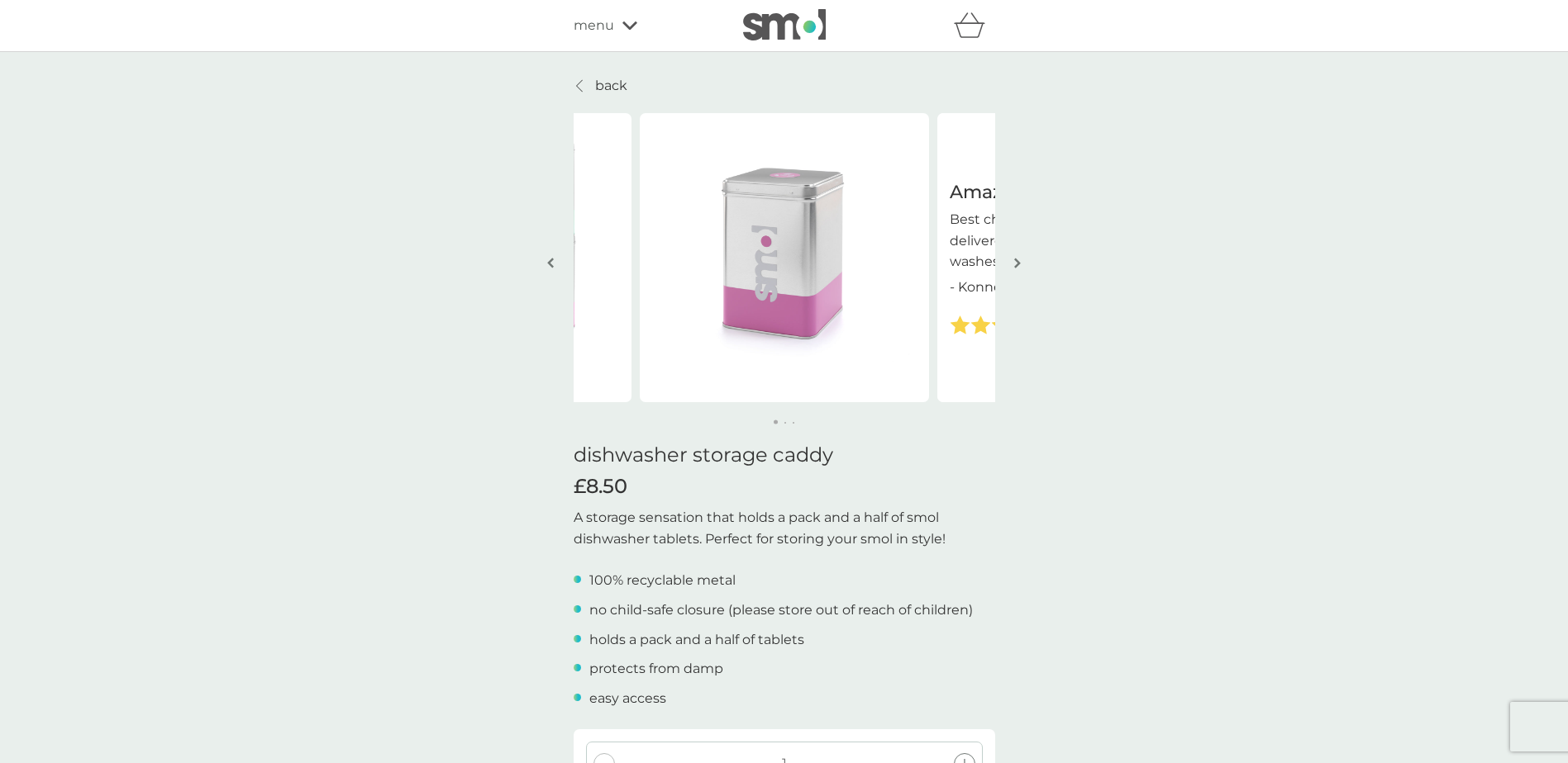
click at [1017, 263] on img "button" at bounding box center [1017, 262] width 7 height 12
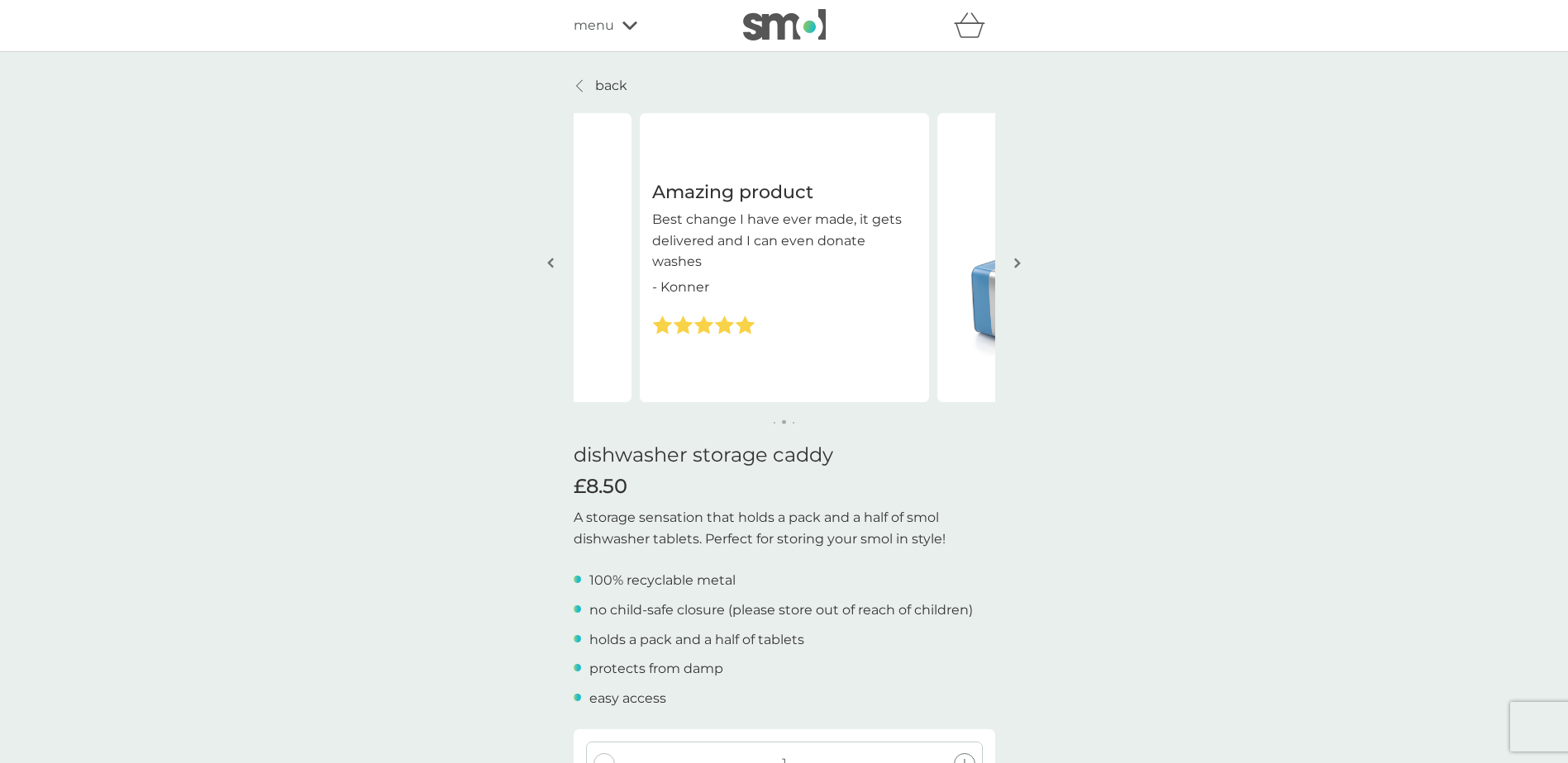
click at [1017, 264] on img "button" at bounding box center [1017, 262] width 7 height 12
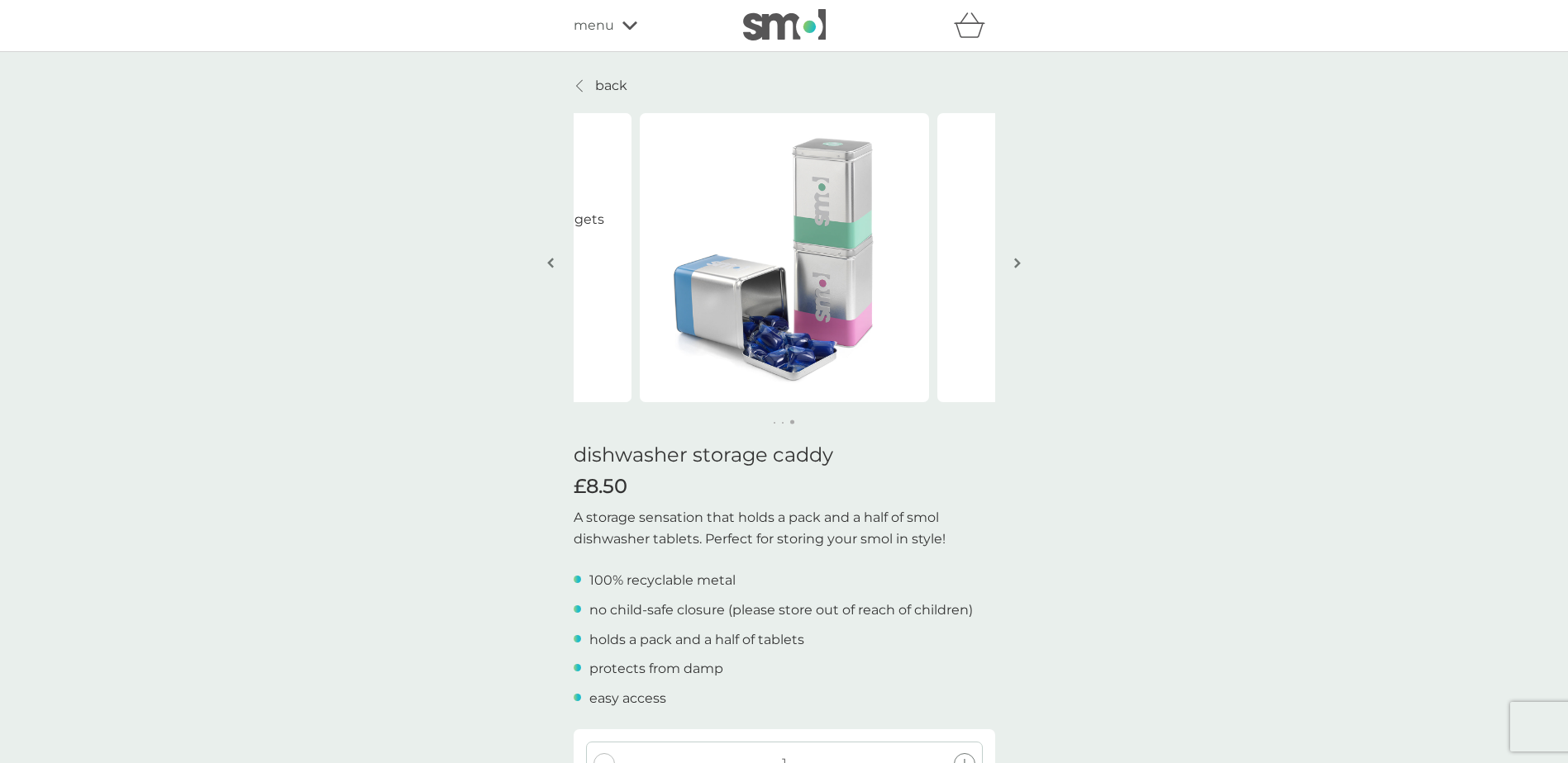
click at [1017, 264] on img "button" at bounding box center [1017, 262] width 7 height 12
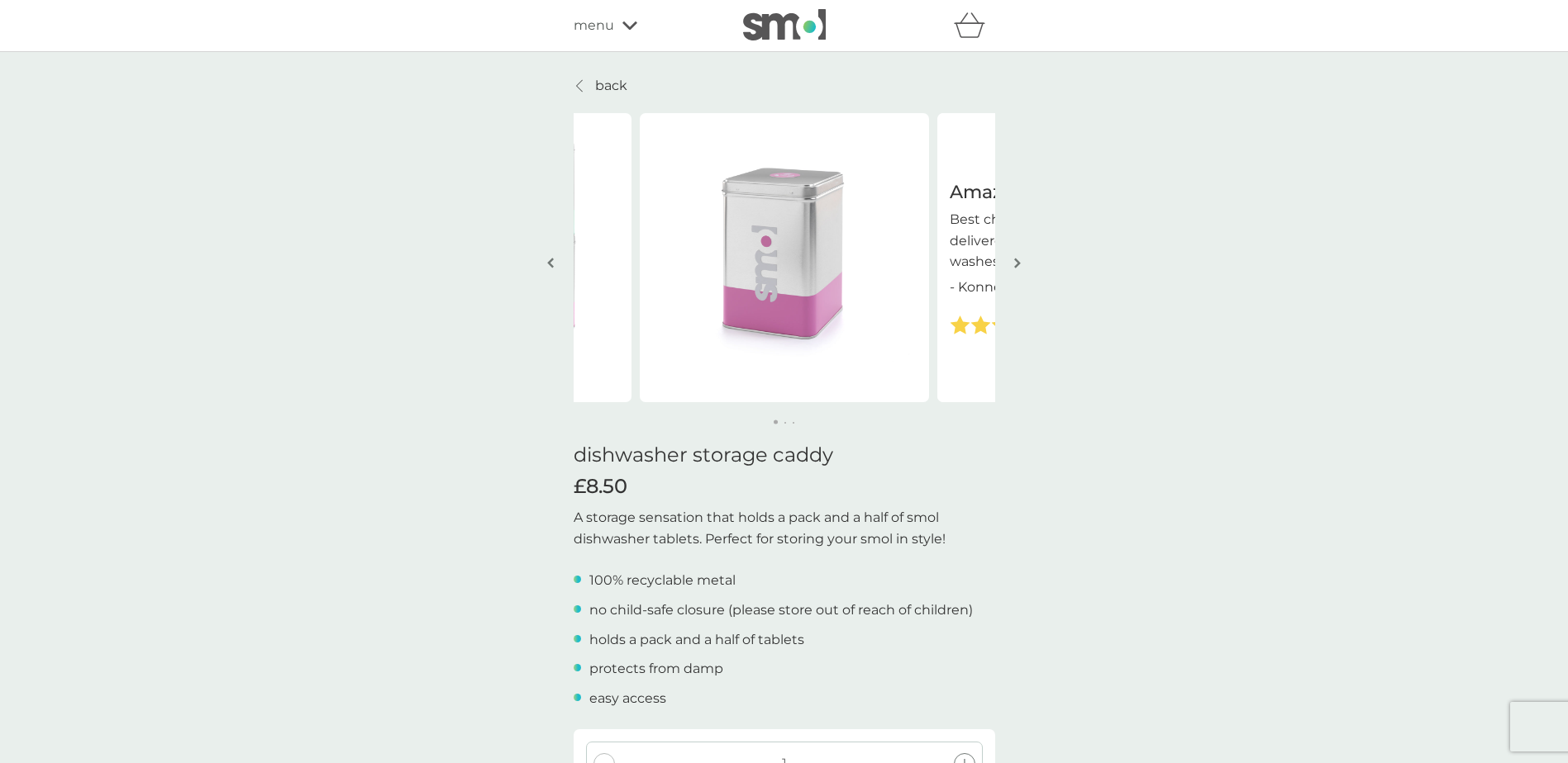
click at [1017, 264] on img "button" at bounding box center [1017, 262] width 7 height 12
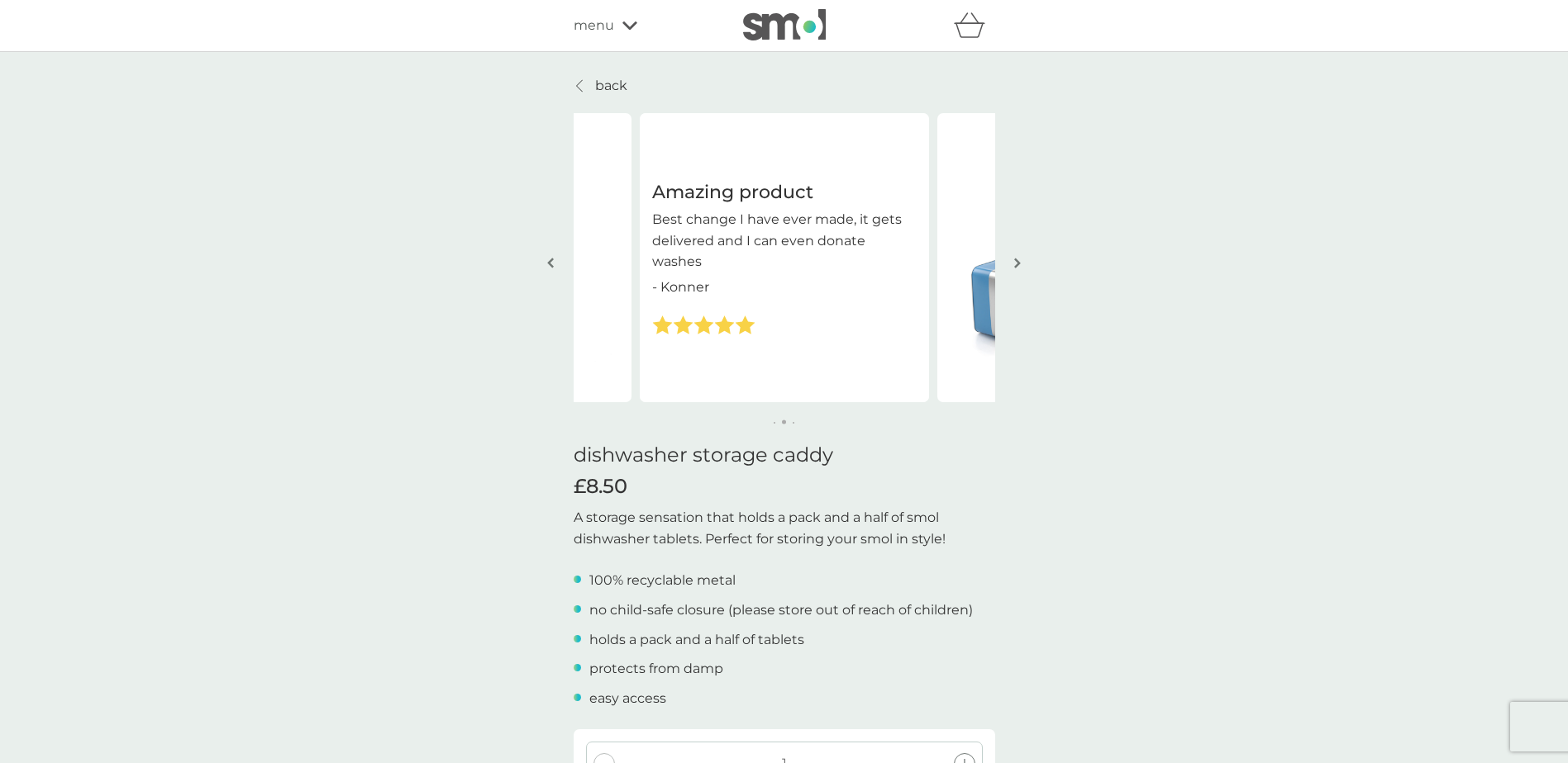
click at [610, 86] on p "back" at bounding box center [611, 86] width 33 height 21
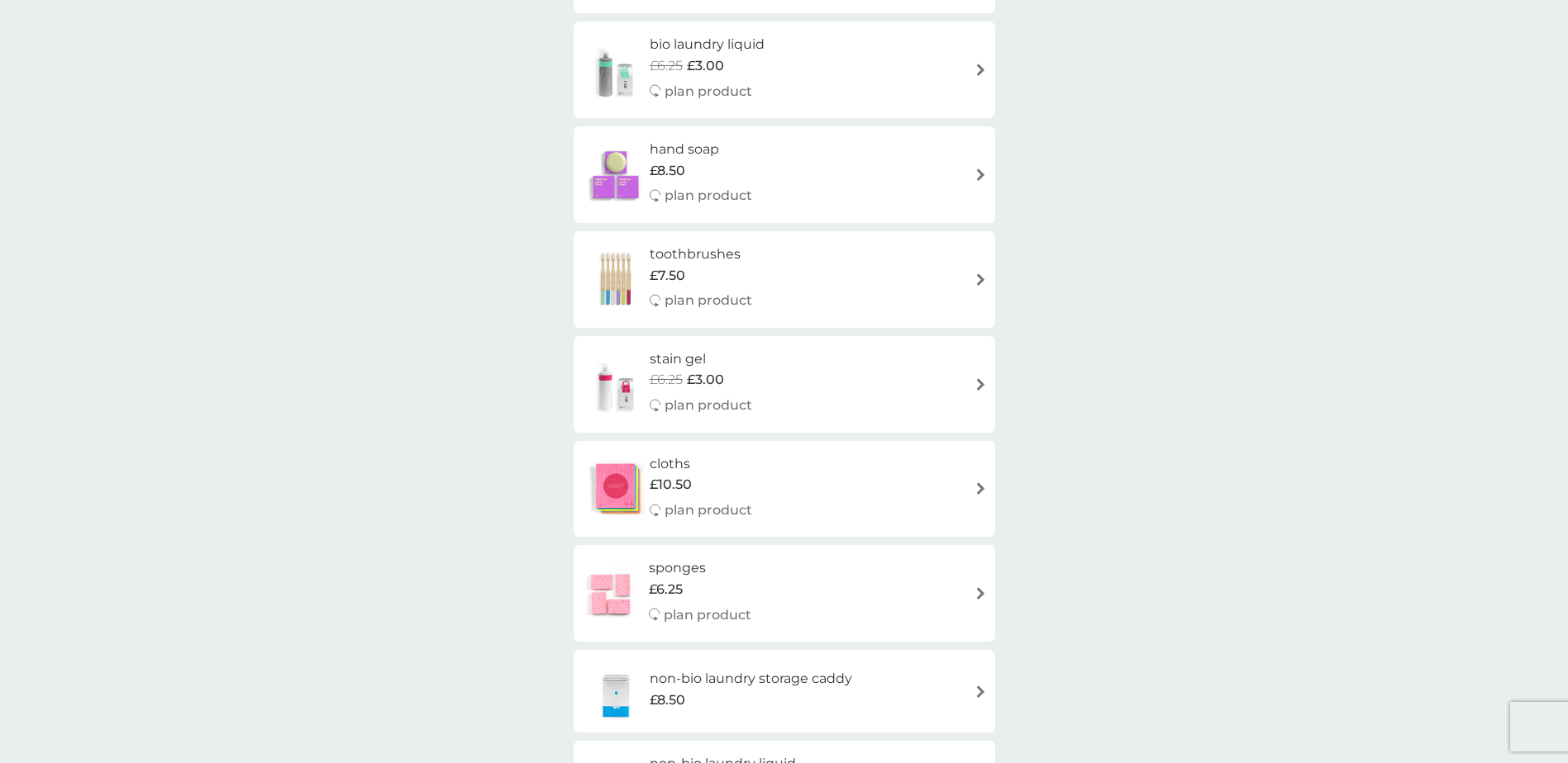
scroll to position [992, 0]
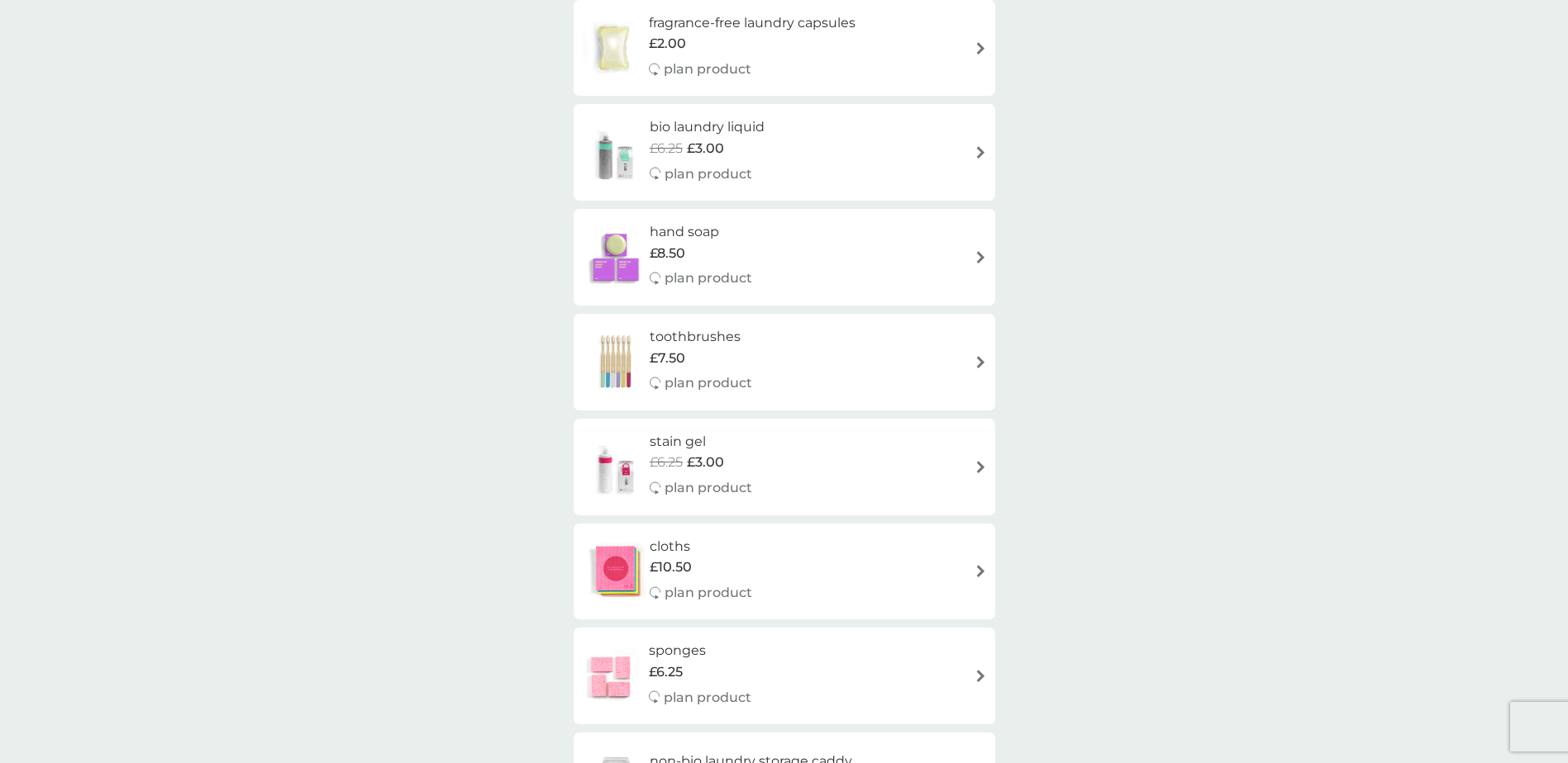
click at [689, 231] on h6 "hand soap" at bounding box center [701, 232] width 103 height 21
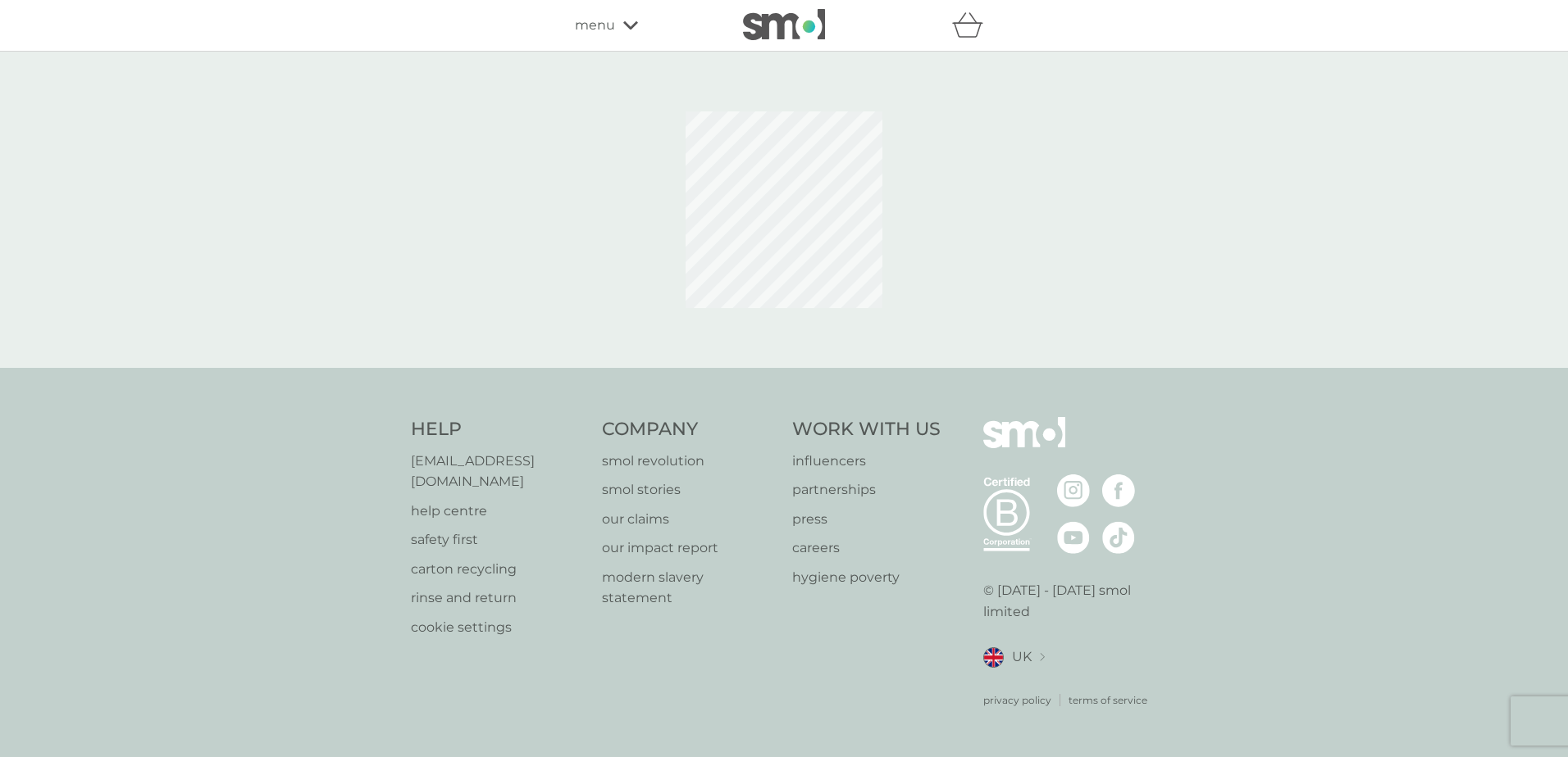
select select "91"
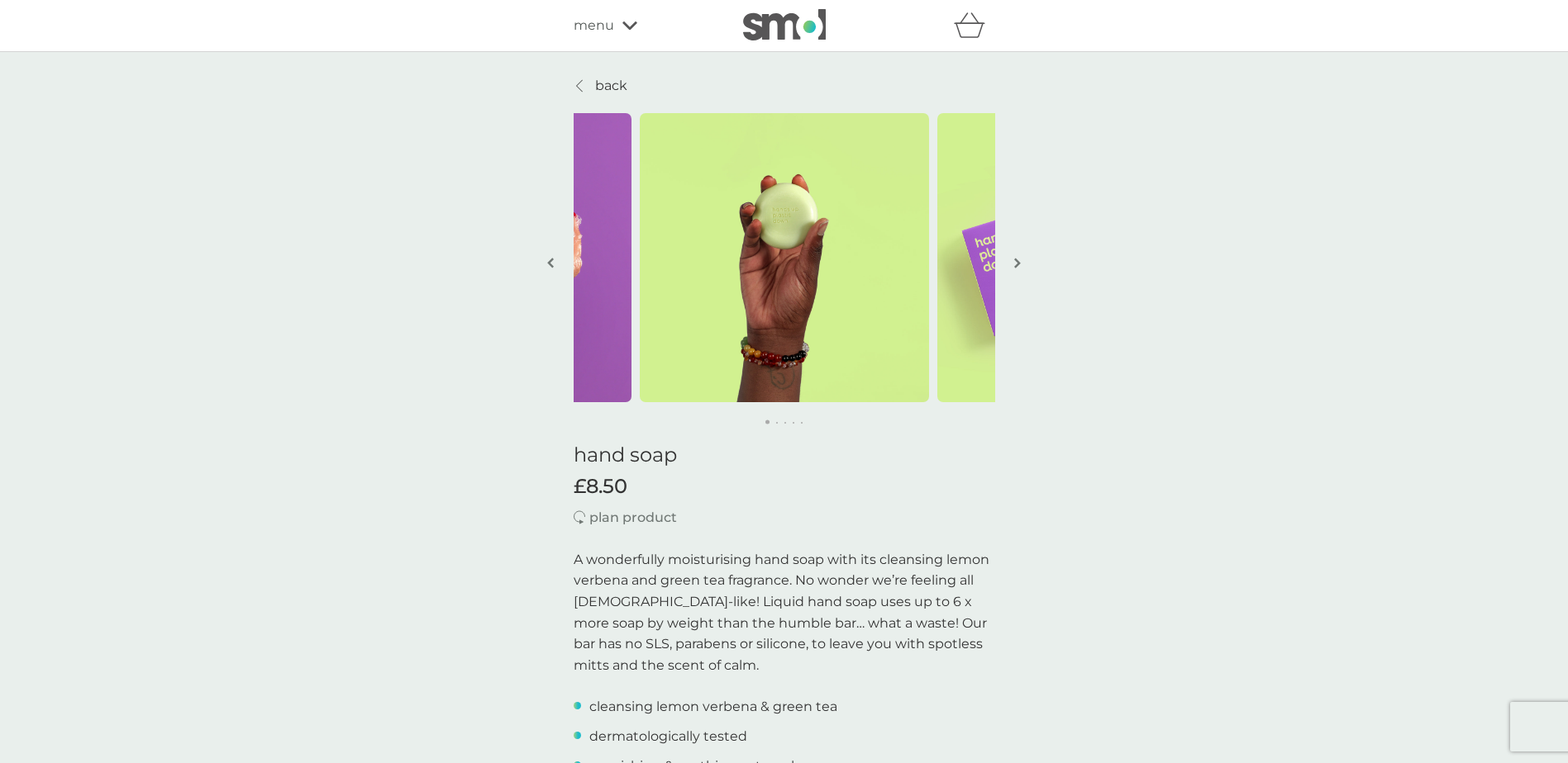
click at [592, 23] on span "menu" at bounding box center [594, 25] width 40 height 21
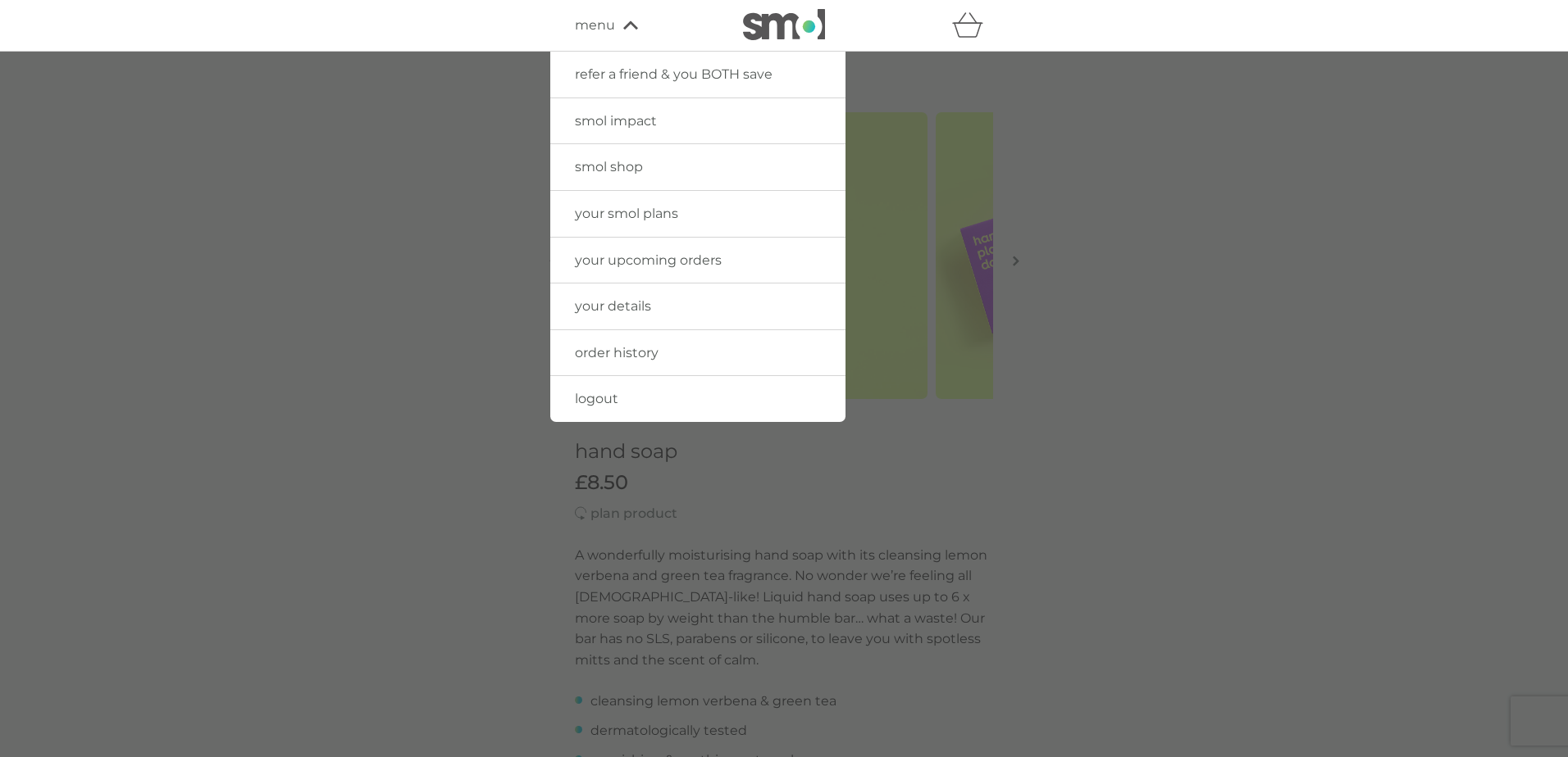
click at [596, 396] on span "logout" at bounding box center [597, 399] width 44 height 15
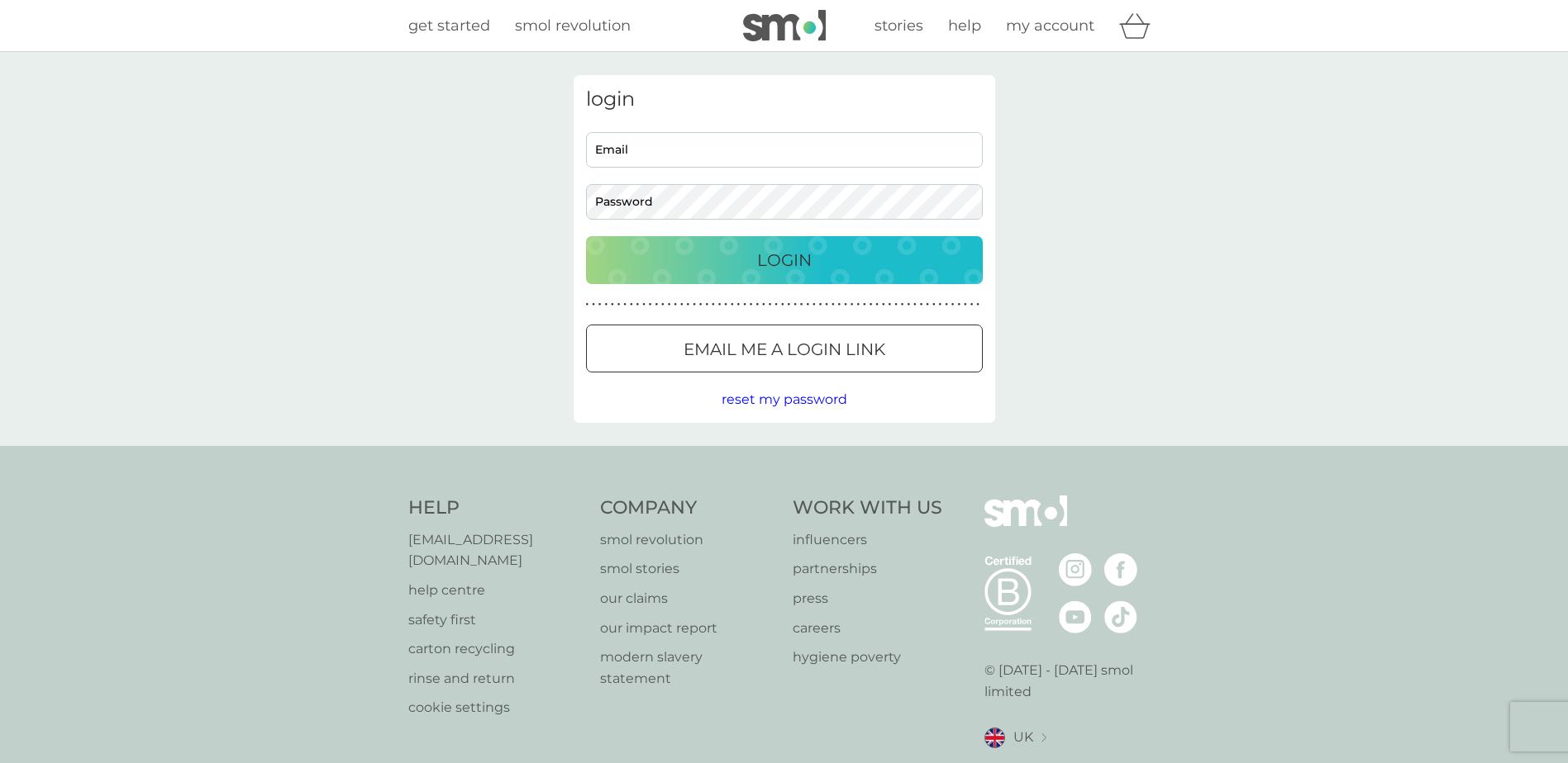
click at [240, 278] on div "login Email Password Login ● ● ● ● ● ● ● ● ● ● ● ● ● ● ● ● ● ● ● ● ● ● ● ● ● ● …" at bounding box center [784, 249] width 1568 height 394
